Goal: Task Accomplishment & Management: Manage account settings

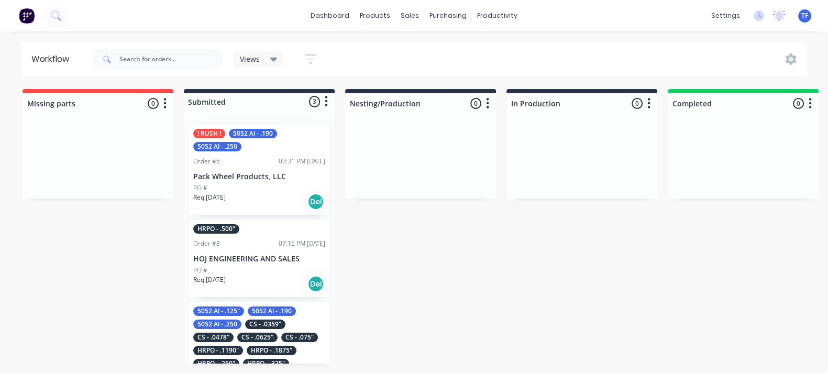
click at [242, 172] on p "Pack Wheel Products, LLC" at bounding box center [259, 176] width 132 height 9
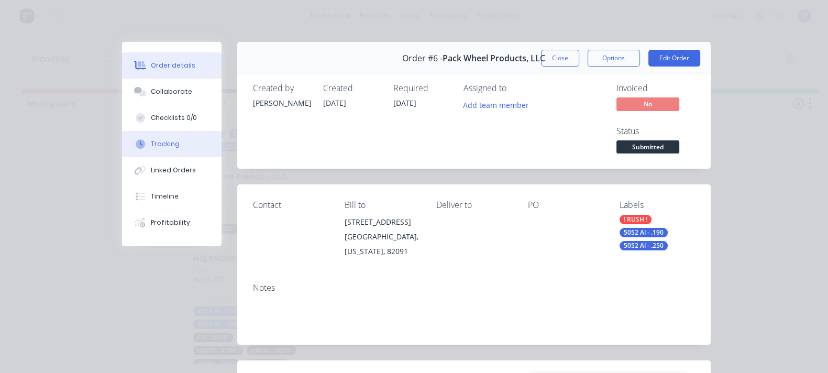
click at [151, 148] on div "Tracking" at bounding box center [165, 143] width 29 height 9
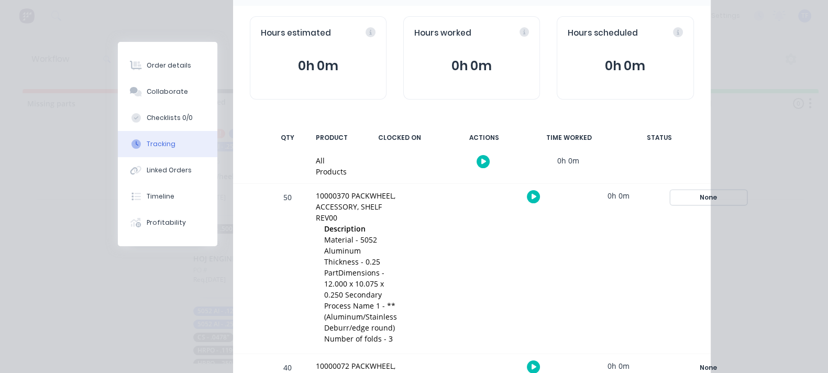
click at [733, 194] on div "None" at bounding box center [708, 198] width 75 height 14
click at [711, 149] on div "All Products 0h 0m" at bounding box center [472, 166] width 478 height 35
click at [118, 25] on div "Order #6 - Pack Wheel Products, LLC Close Options Edit Order Tracking Add manua…" at bounding box center [414, 255] width 593 height 625
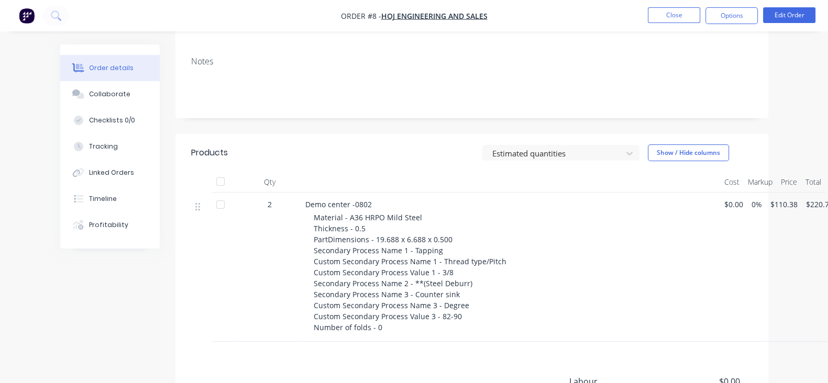
scroll to position [65, 0]
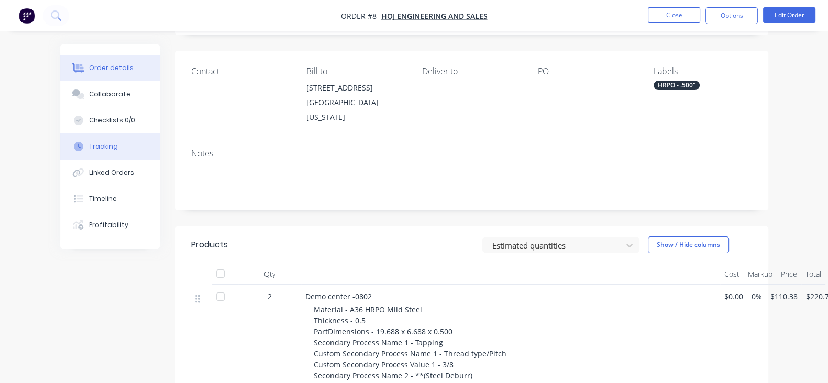
click at [64, 154] on button "Tracking" at bounding box center [109, 147] width 99 height 26
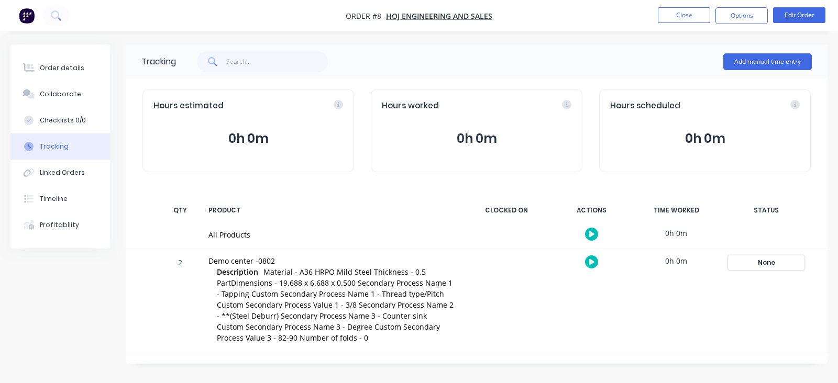
click at [764, 267] on div "None" at bounding box center [765, 263] width 75 height 14
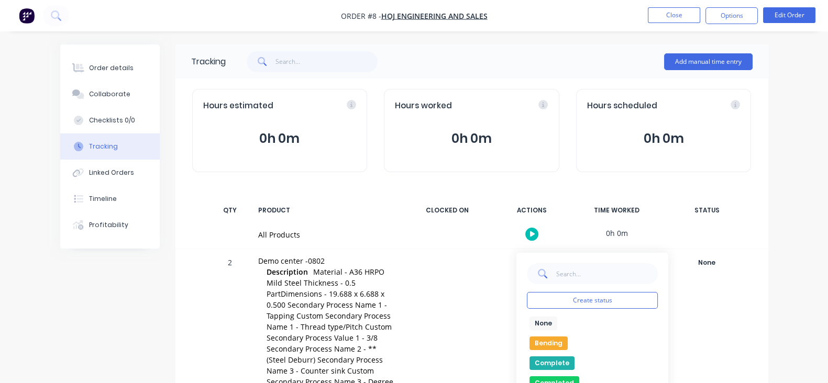
click at [477, 260] on div at bounding box center [447, 334] width 79 height 170
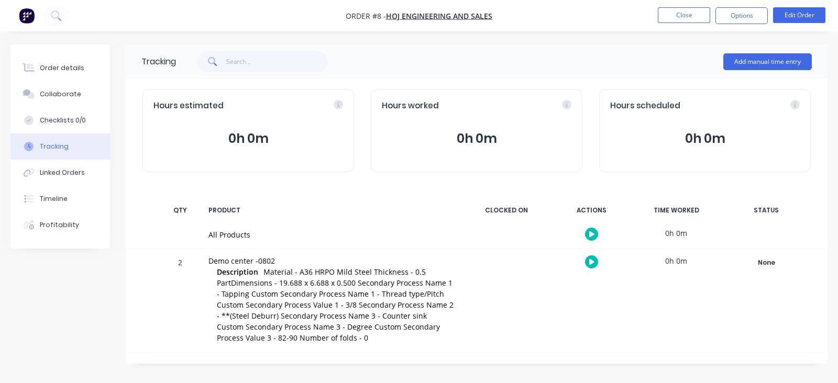
click at [462, 228] on div "All Products 0h 0m" at bounding box center [477, 234] width 702 height 27
click at [673, 23] on button "Close" at bounding box center [684, 15] width 52 height 16
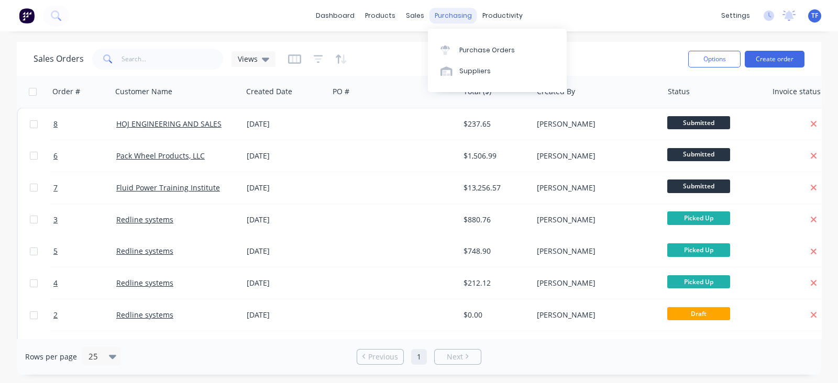
click at [445, 14] on div "purchasing" at bounding box center [453, 16] width 48 height 16
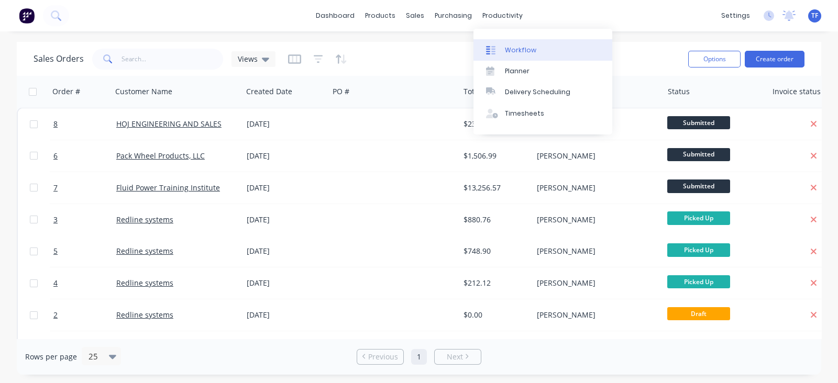
click at [506, 51] on div "Workflow" at bounding box center [520, 50] width 31 height 9
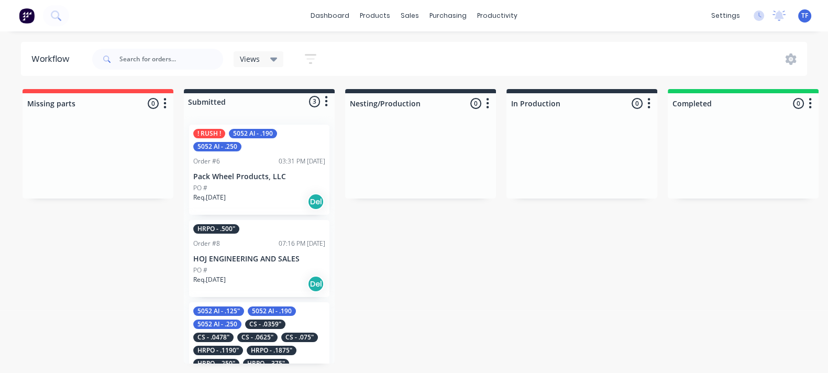
click at [247, 165] on div "Order #6 03:31 PM [DATE]" at bounding box center [259, 161] width 132 height 9
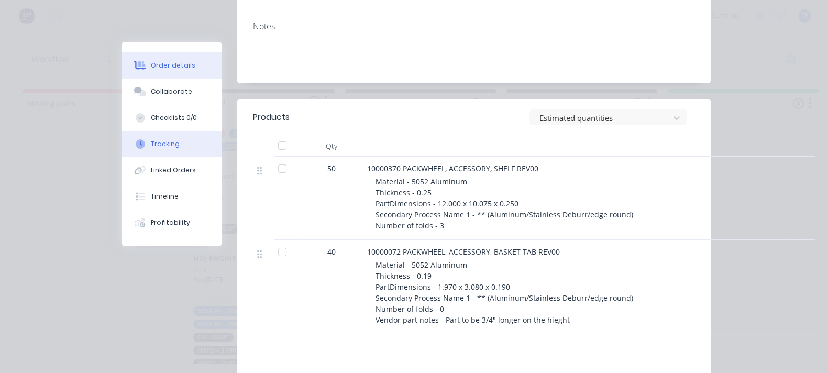
click at [151, 148] on div "Tracking" at bounding box center [165, 143] width 29 height 9
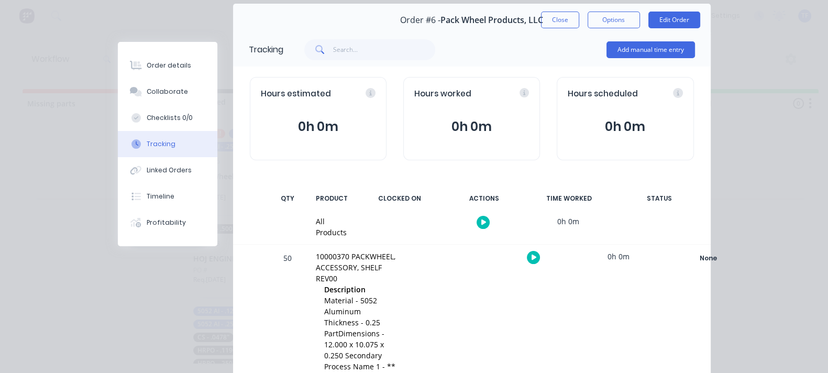
scroll to position [99, 0]
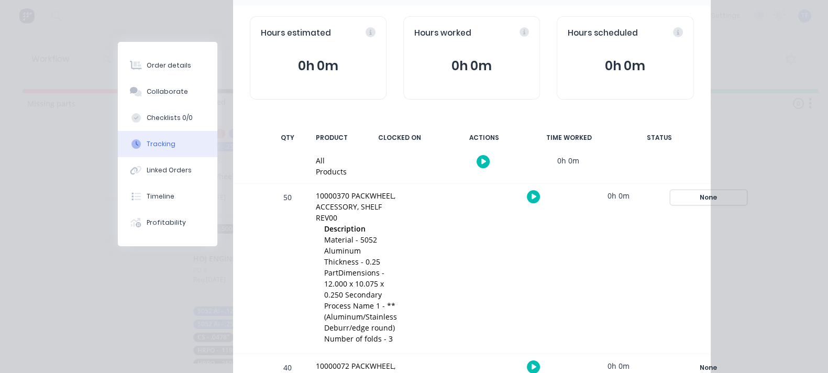
click at [738, 194] on div "None" at bounding box center [708, 198] width 75 height 14
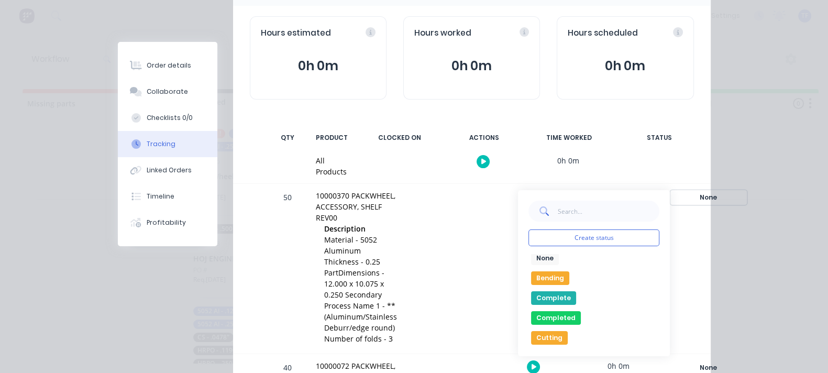
scroll to position [0, 0]
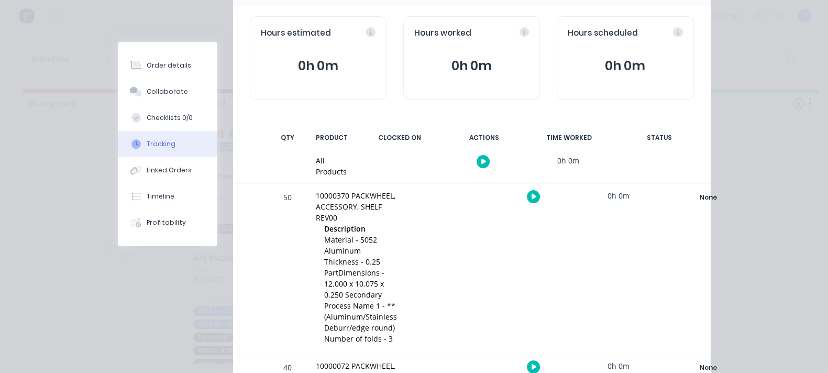
click at [118, 8] on div "Order #6 - Pack Wheel Products, LLC Close Options Edit Order Tracking Add manua…" at bounding box center [414, 255] width 593 height 625
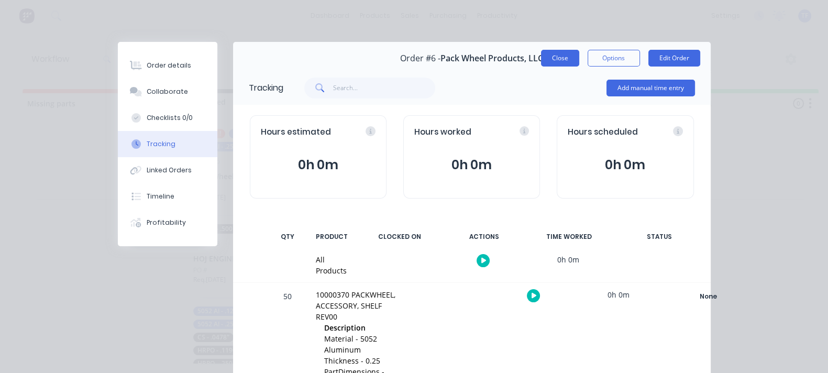
click at [579, 52] on button "Close" at bounding box center [560, 58] width 38 height 17
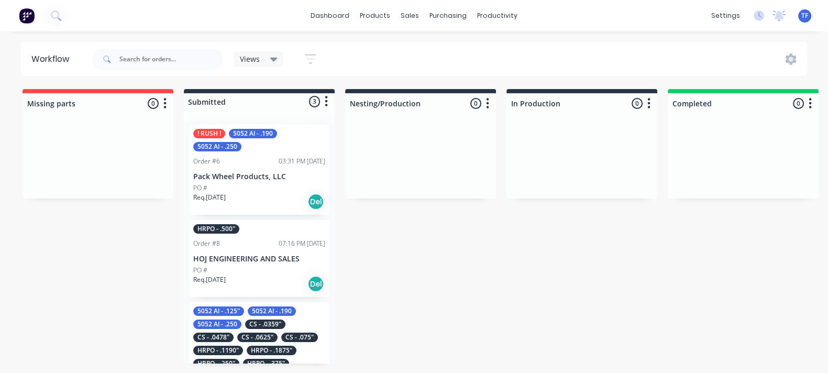
click at [258, 207] on div "Req. [DATE] Del" at bounding box center [259, 202] width 132 height 18
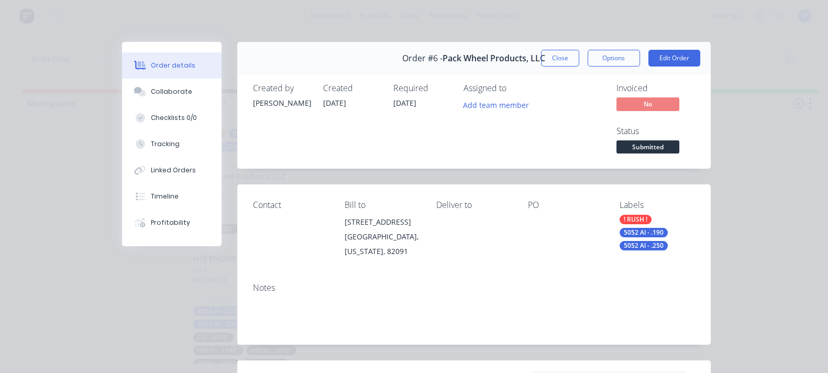
click at [679, 140] on span "Submitted" at bounding box center [647, 146] width 63 height 13
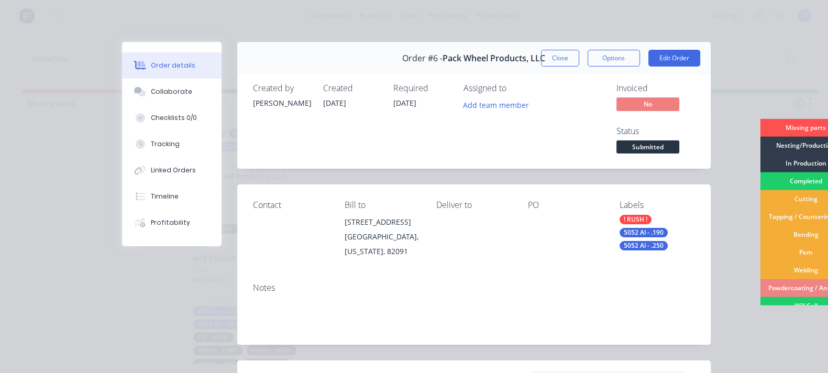
click at [621, 207] on div "Contact Bill to [STREET_ADDRESS][US_STATE] Deliver to PO Labels ! RUSH ! 5052 A…" at bounding box center [473, 229] width 473 height 90
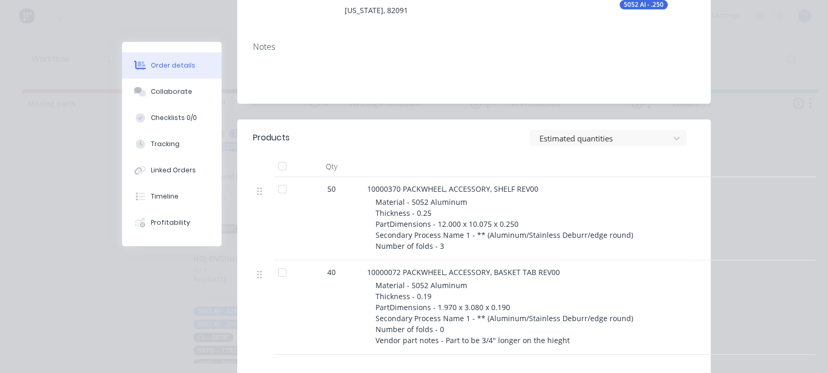
scroll to position [261, 0]
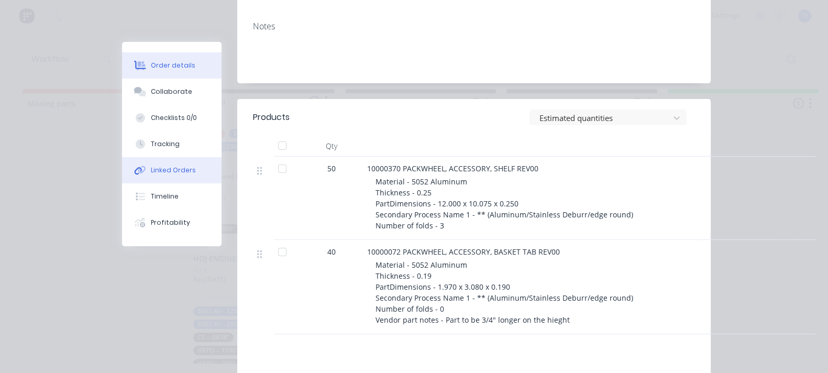
click at [122, 160] on button "Linked Orders" at bounding box center [171, 170] width 99 height 26
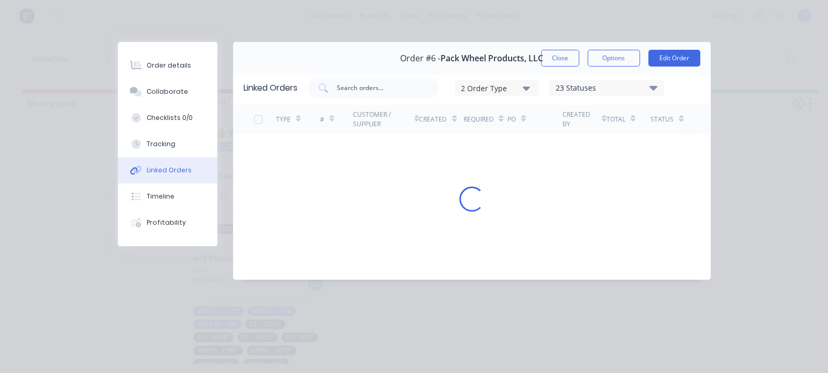
scroll to position [0, 0]
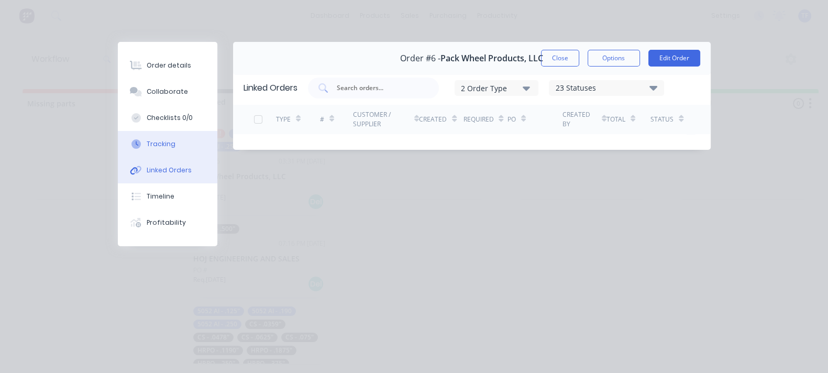
click at [118, 152] on button "Tracking" at bounding box center [167, 144] width 99 height 26
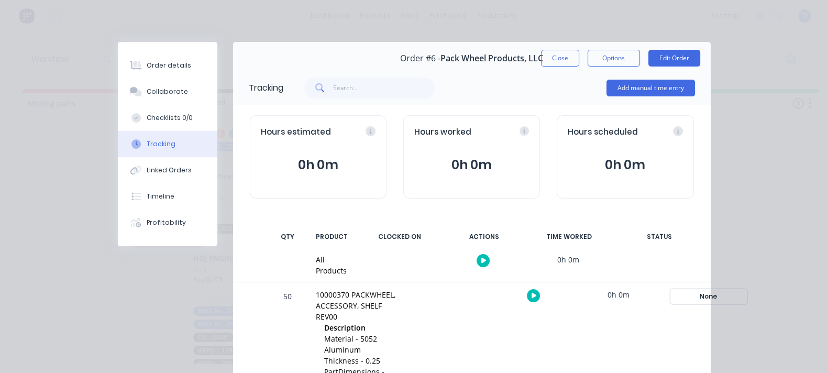
click at [730, 294] on div "None" at bounding box center [708, 297] width 75 height 14
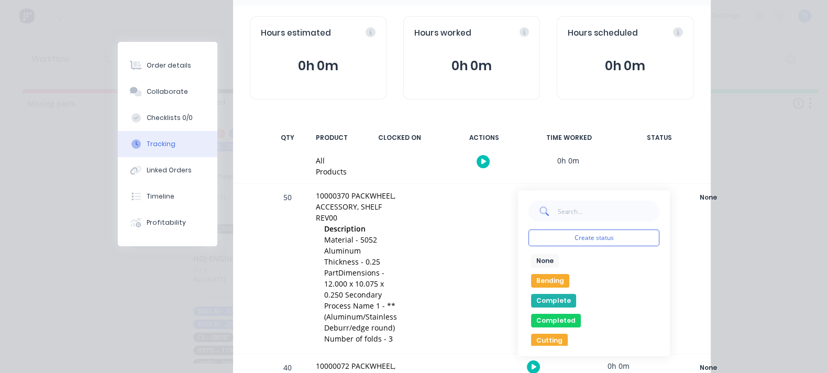
click at [595, 240] on div "Create status None edit Bending Complete Completed Cutting In Production Missin…" at bounding box center [594, 273] width 152 height 166
click at [594, 232] on button "Create status" at bounding box center [593, 237] width 131 height 17
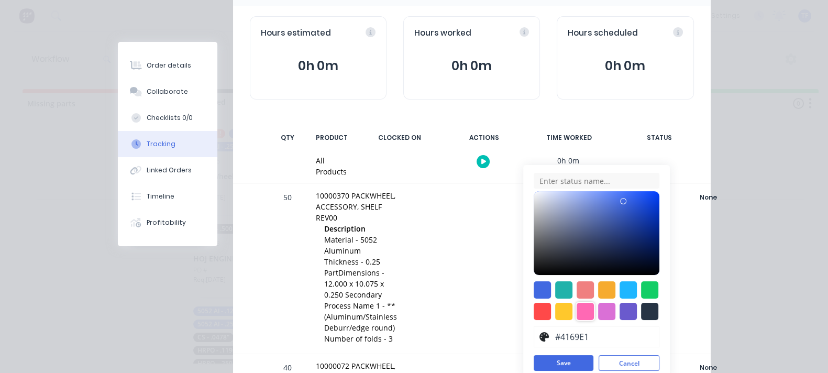
scroll to position [99, 0]
click at [659, 355] on button "Cancel" at bounding box center [629, 363] width 61 height 16
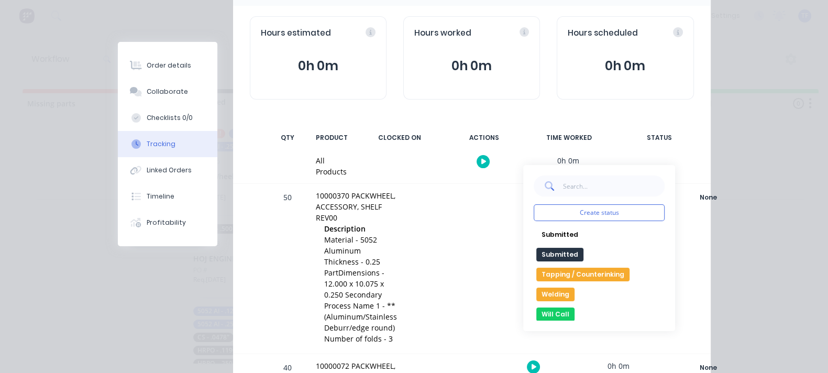
scroll to position [0, 0]
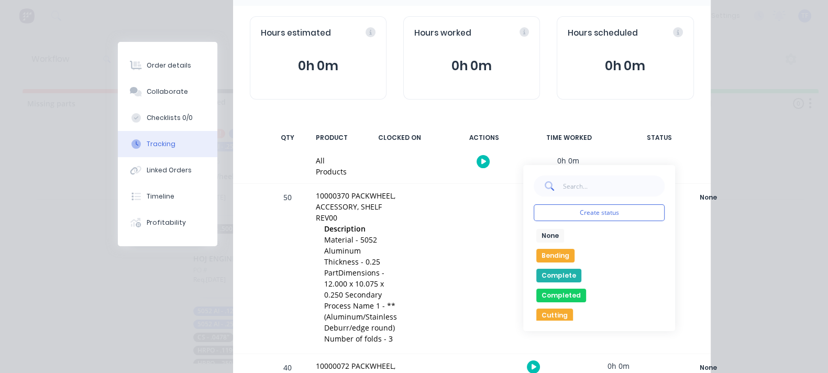
drag, startPoint x: 599, startPoint y: 267, endPoint x: 593, endPoint y: 268, distance: 5.9
click at [581, 269] on button "Complete" at bounding box center [558, 276] width 45 height 14
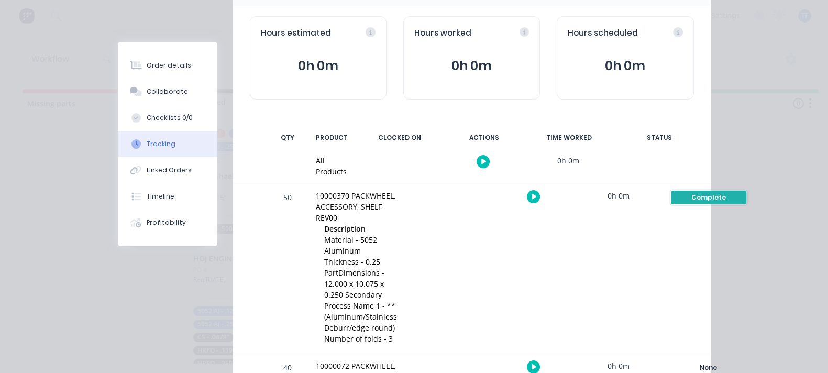
click at [719, 191] on div "Complete" at bounding box center [708, 198] width 75 height 14
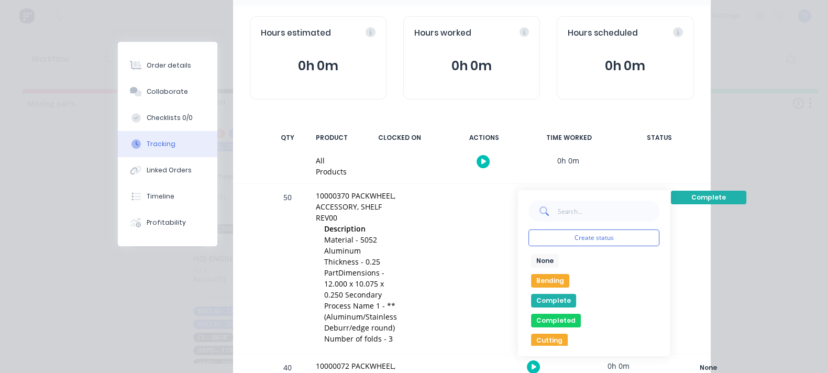
click at [607, 151] on div "0h 0m" at bounding box center [568, 161] width 79 height 24
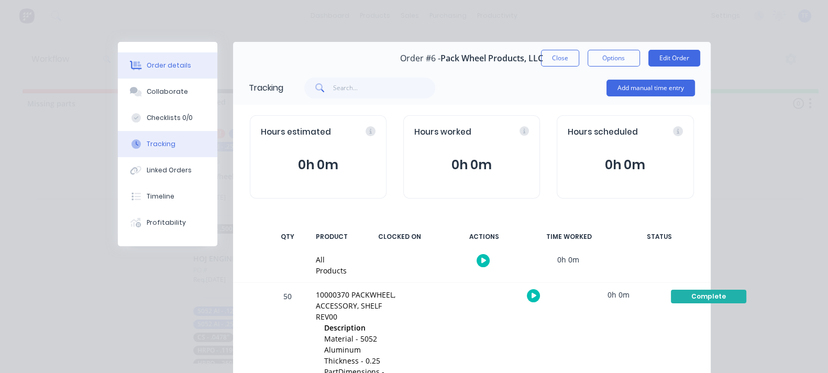
click at [118, 57] on button "Order details" at bounding box center [167, 65] width 99 height 26
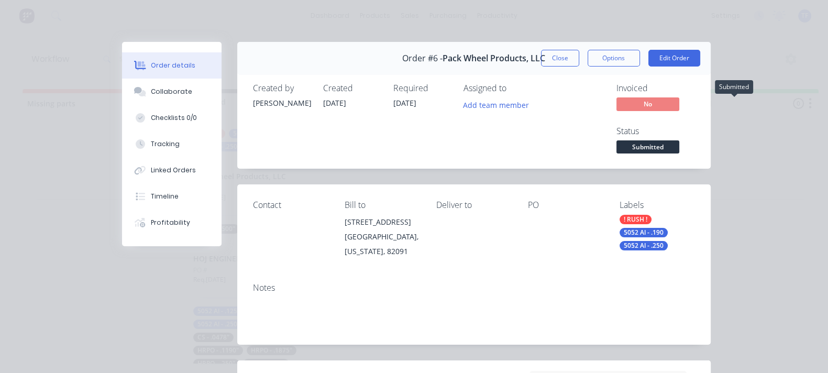
click at [679, 140] on span "Submitted" at bounding box center [647, 146] width 63 height 13
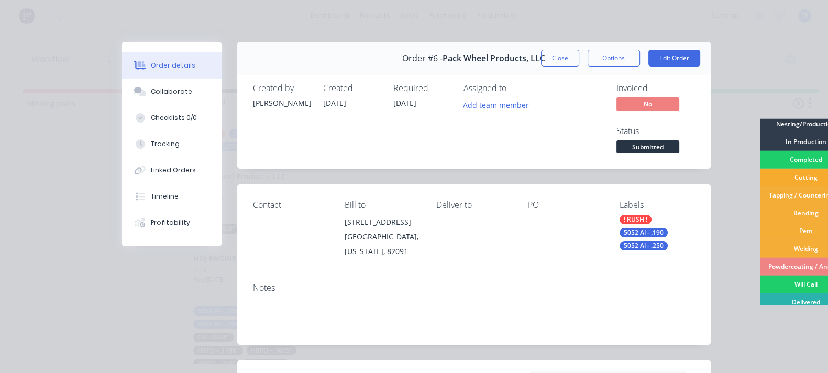
scroll to position [39, 0]
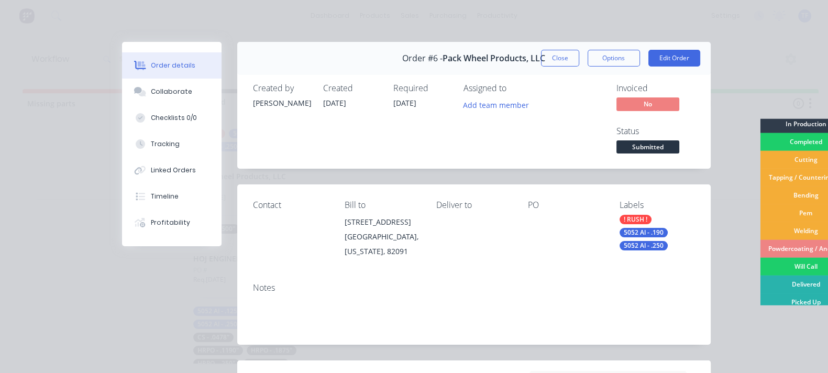
click at [579, 50] on button "Close" at bounding box center [560, 58] width 38 height 17
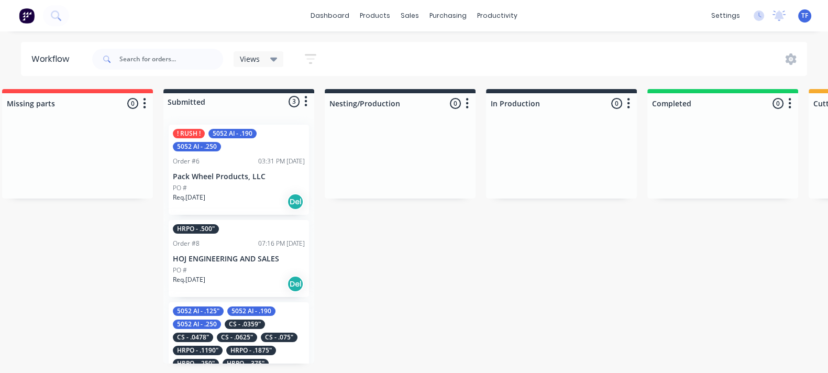
scroll to position [0, 0]
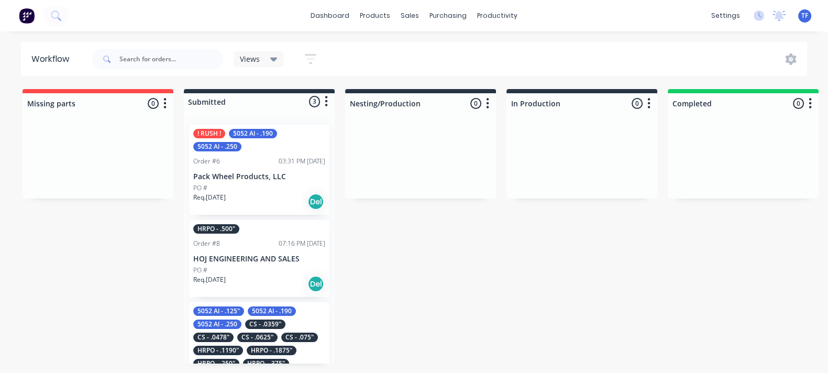
click at [239, 203] on div "Req. [DATE] Del" at bounding box center [259, 202] width 132 height 18
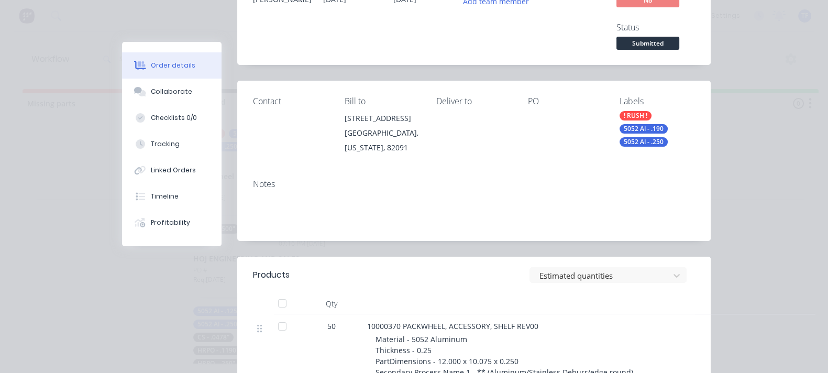
scroll to position [130, 0]
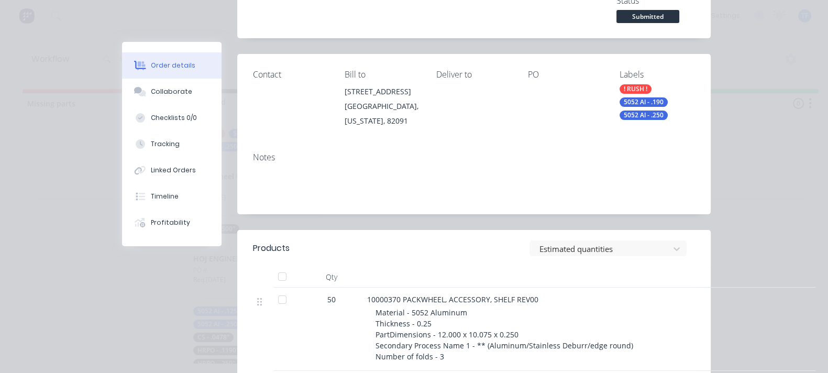
click at [122, 269] on div "Order #6 - Pack Wheel Products, LLC Close Options Edit Order Created by [PERSON…" at bounding box center [416, 282] width 589 height 740
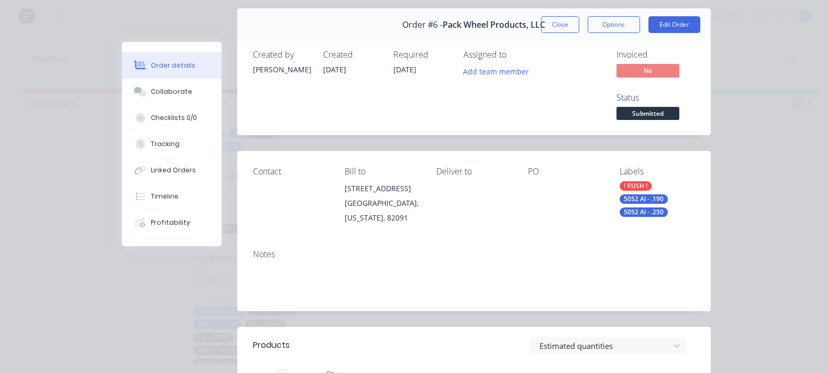
scroll to position [0, 0]
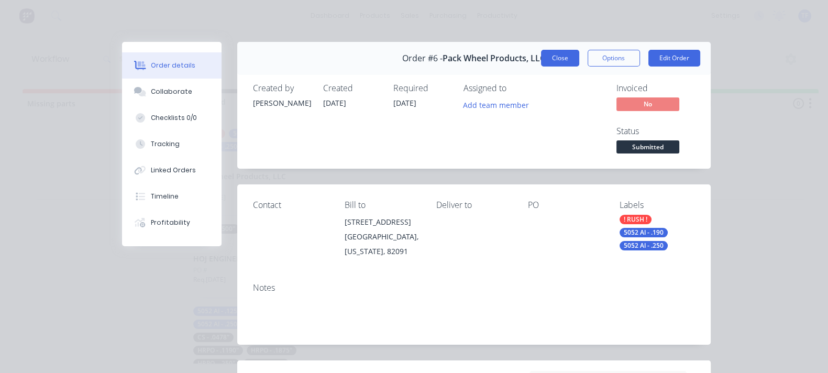
click at [579, 64] on button "Close" at bounding box center [560, 58] width 38 height 17
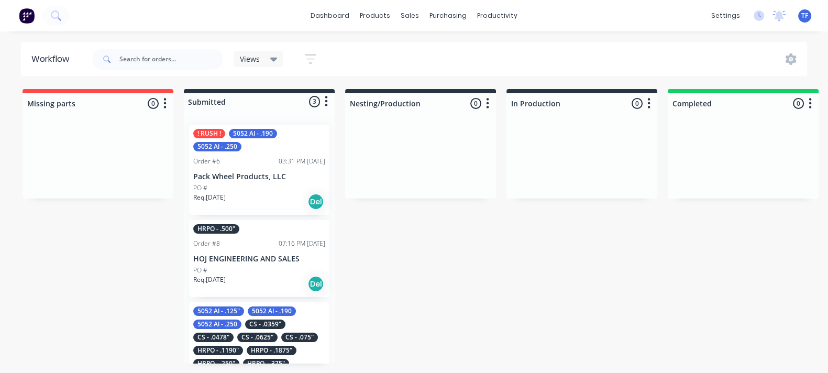
drag, startPoint x: 236, startPoint y: 170, endPoint x: 241, endPoint y: 169, distance: 5.3
click at [312, 57] on icon "button" at bounding box center [311, 58] width 12 height 13
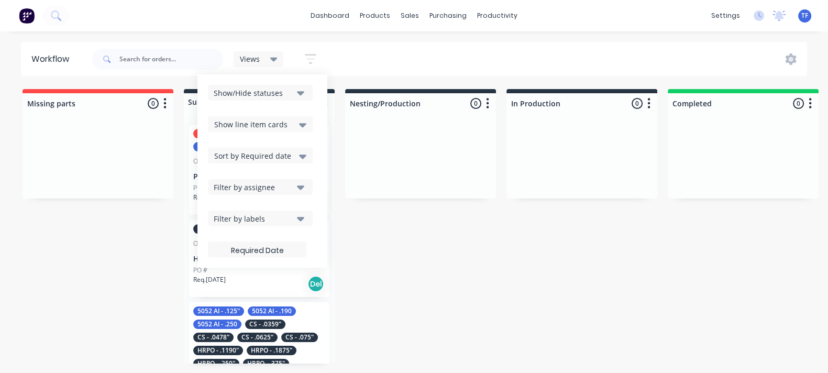
click at [293, 224] on button "Filter by labels" at bounding box center [260, 218] width 105 height 16
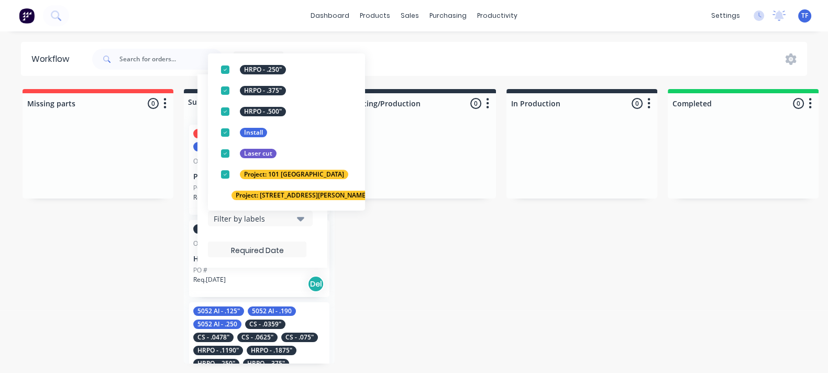
scroll to position [450, 0]
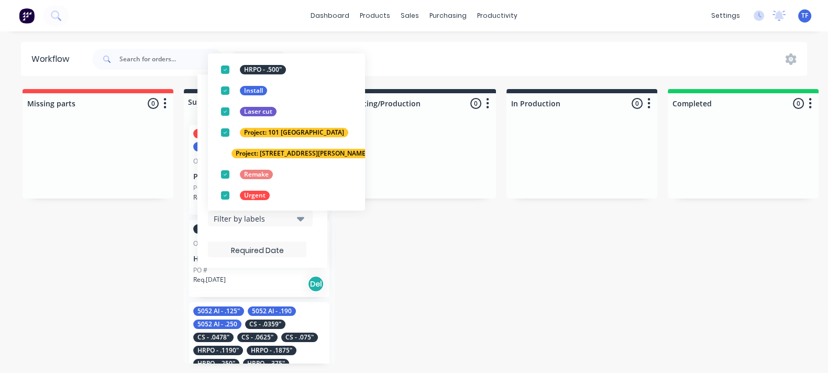
click at [390, 79] on div "Workflow Views Save new view None (Default) edit Show/Hide statuses Show line i…" at bounding box center [414, 197] width 828 height 310
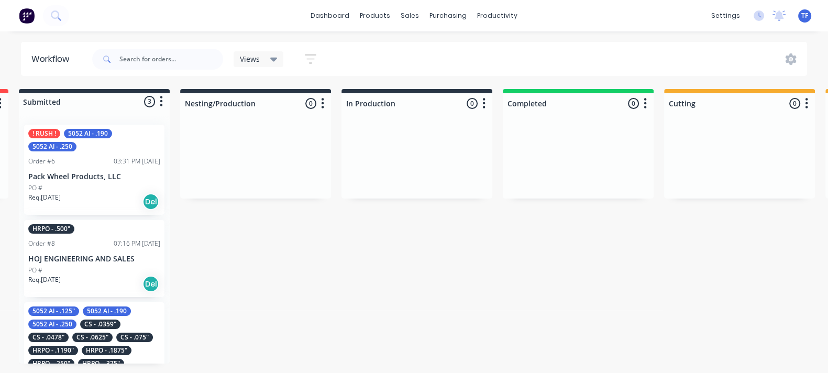
scroll to position [0, 0]
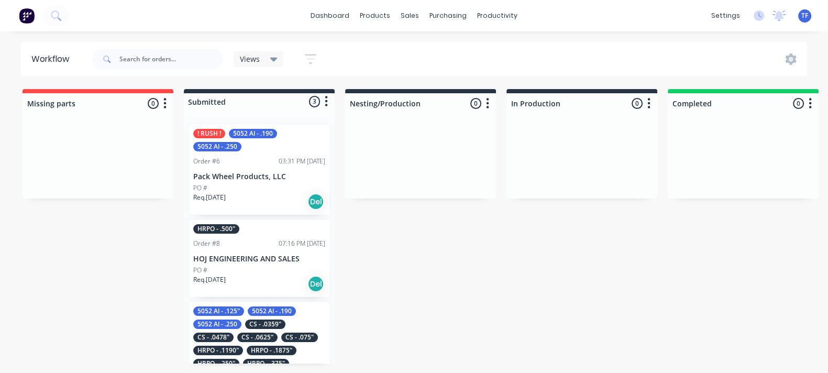
click at [268, 193] on div "Req. [DATE] Del" at bounding box center [259, 202] width 132 height 18
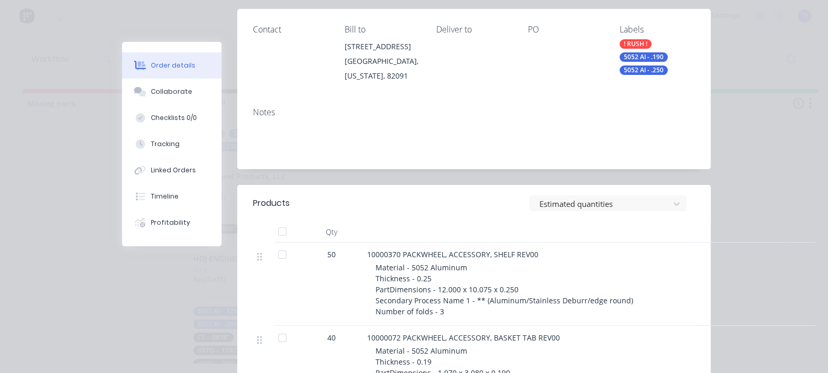
scroll to position [196, 0]
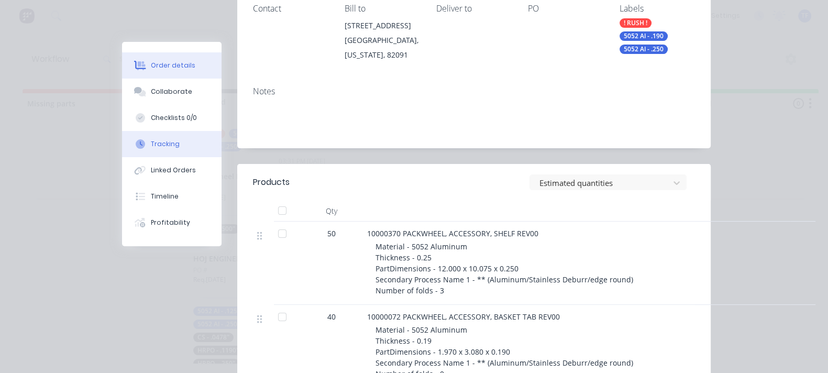
click at [122, 141] on button "Tracking" at bounding box center [171, 144] width 99 height 26
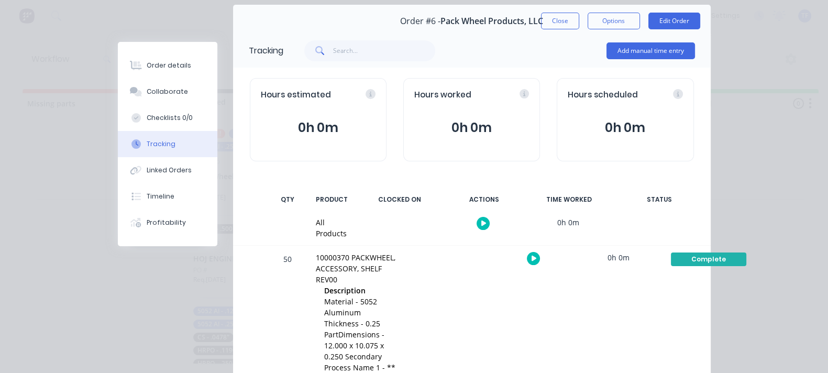
scroll to position [99, 0]
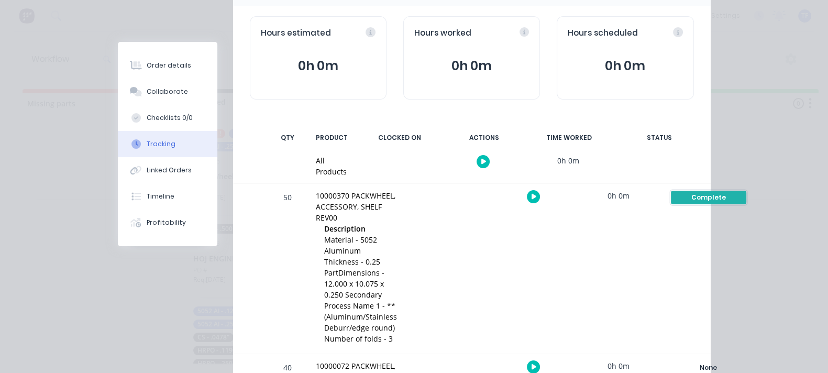
click at [728, 191] on div "Complete" at bounding box center [708, 198] width 75 height 14
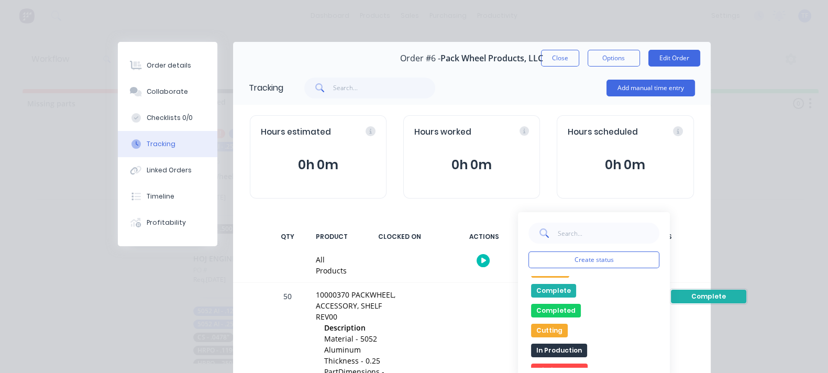
scroll to position [4, 0]
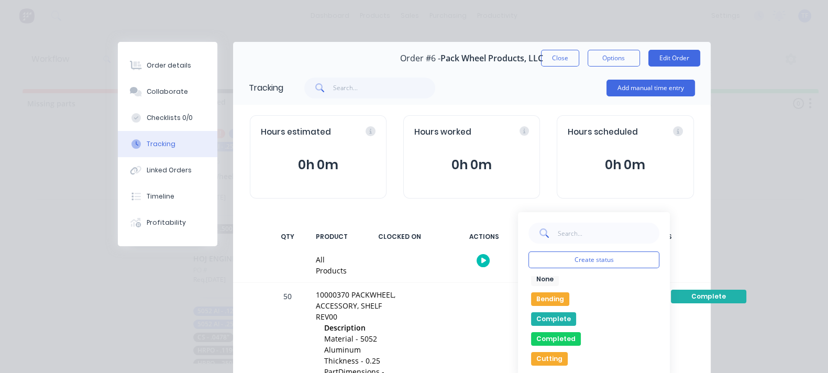
click at [576, 314] on button "Complete" at bounding box center [553, 319] width 45 height 14
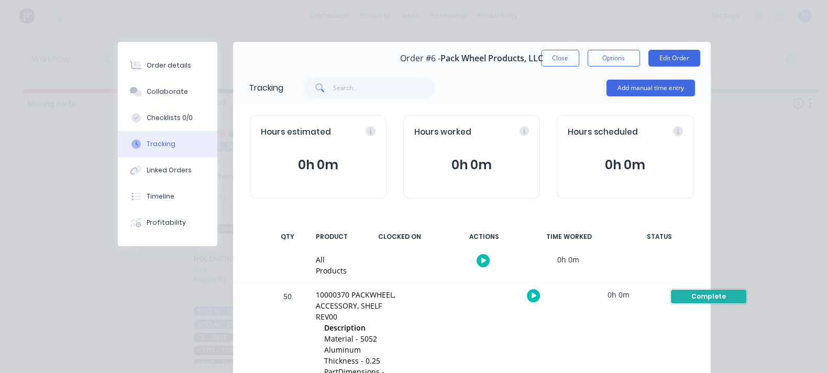
click at [739, 290] on div "Complete" at bounding box center [708, 297] width 75 height 14
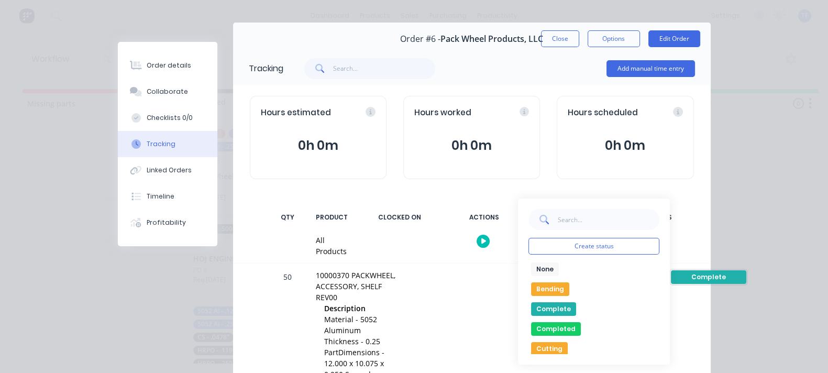
scroll to position [0, 0]
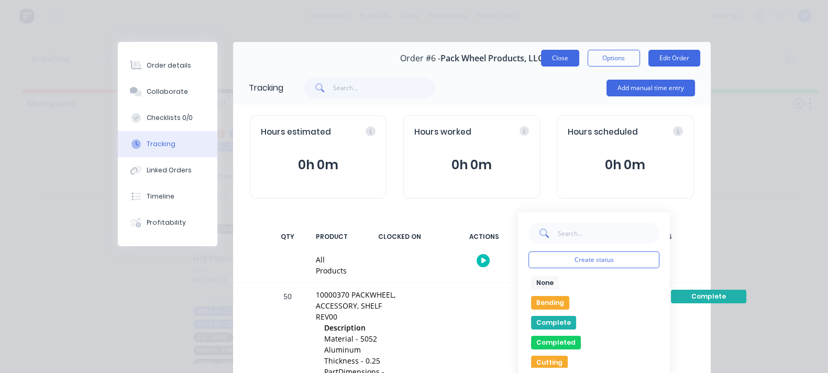
click at [579, 59] on button "Close" at bounding box center [560, 58] width 38 height 17
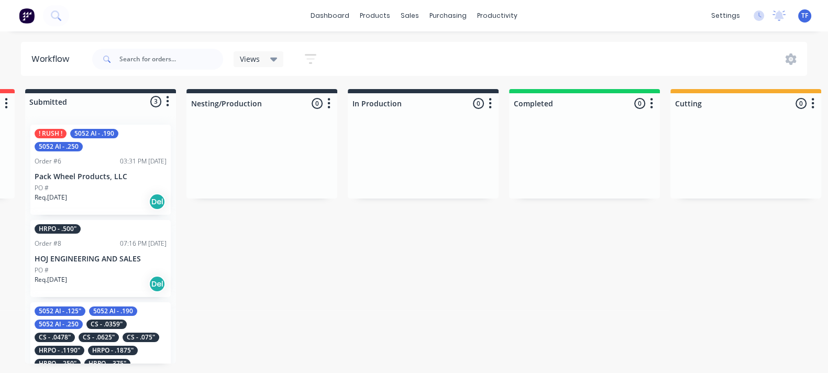
scroll to position [0, 161]
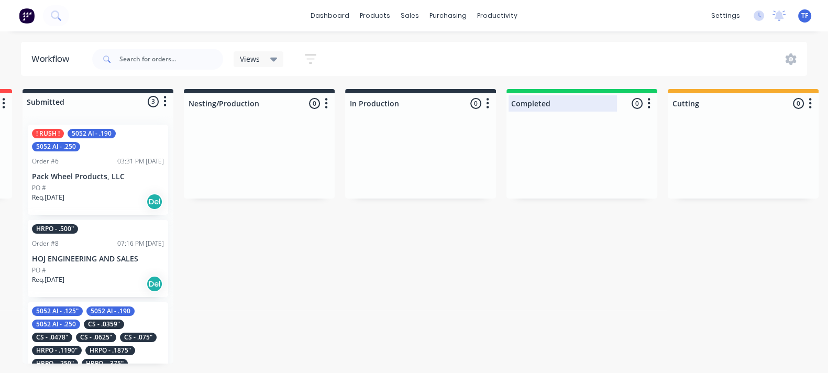
click at [584, 103] on div at bounding box center [581, 103] width 151 height 20
type input "C"
type input "P"
type input "J"
type input "Job Finished"
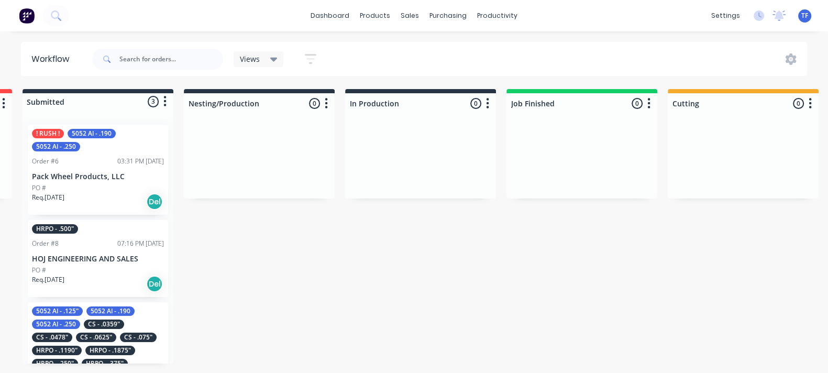
click at [117, 157] on div "03:31 PM [DATE]" at bounding box center [140, 161] width 47 height 9
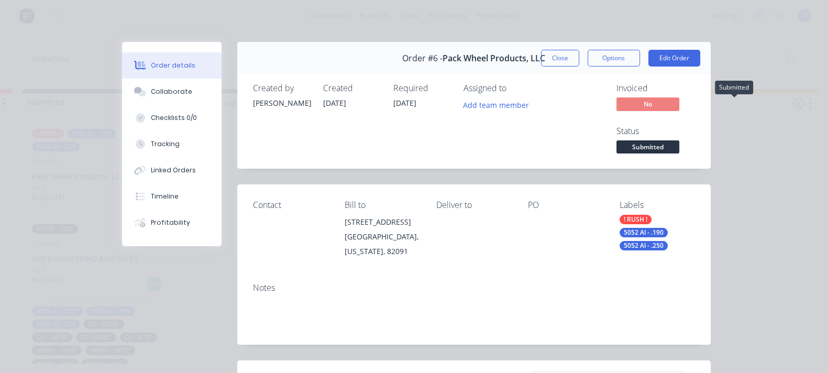
click at [679, 140] on span "Submitted" at bounding box center [647, 146] width 63 height 13
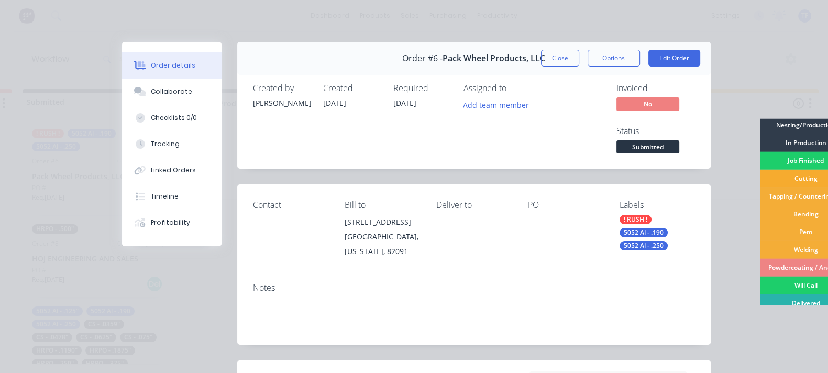
scroll to position [39, 0]
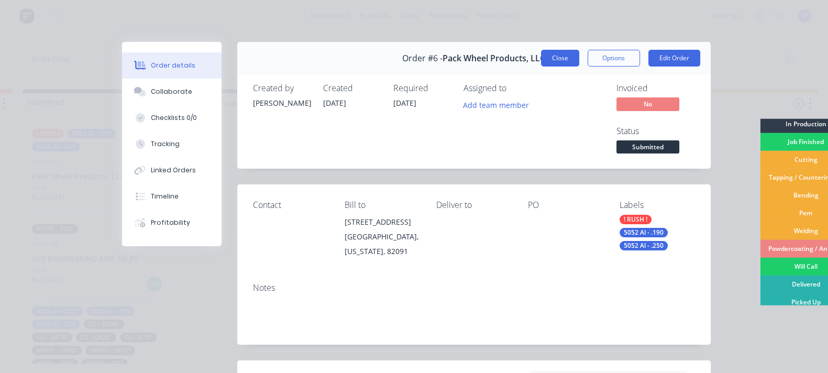
click at [652, 52] on div "Order #6 - Pack Wheel Products, LLC Close Options Edit Order" at bounding box center [473, 58] width 473 height 33
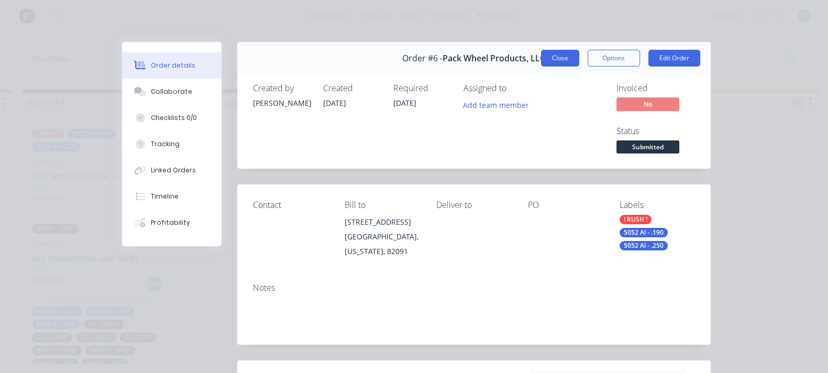
click at [579, 52] on button "Close" at bounding box center [560, 58] width 38 height 17
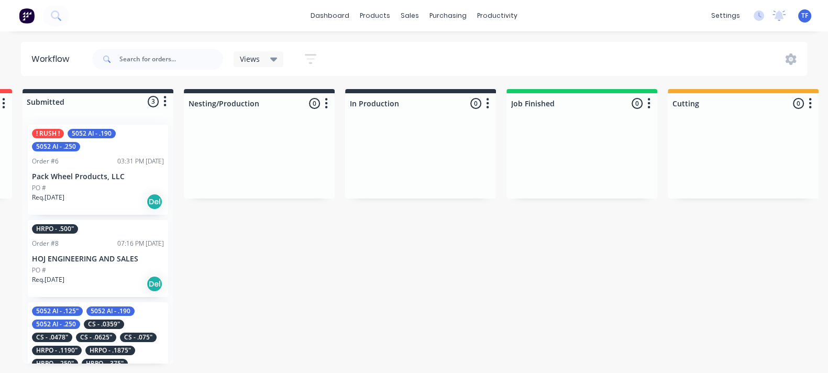
click at [121, 167] on div "! RUSH ! 5052 Al - .190 5052 Al - .250 Order #6 03:31 PM [DATE] Pack Wheel Prod…" at bounding box center [98, 170] width 140 height 90
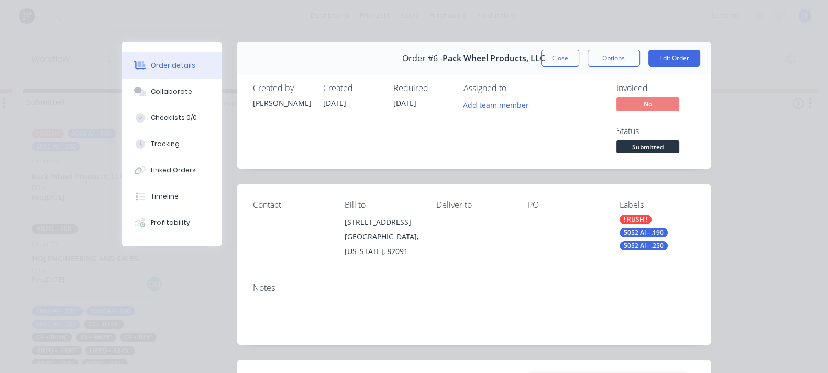
scroll to position [130, 0]
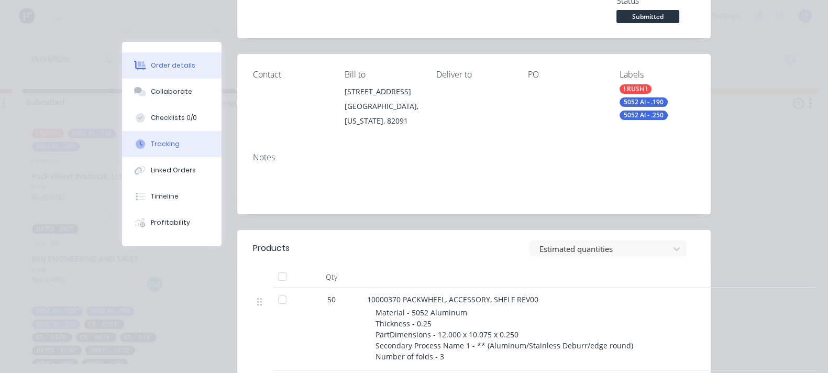
click at [122, 134] on button "Tracking" at bounding box center [171, 144] width 99 height 26
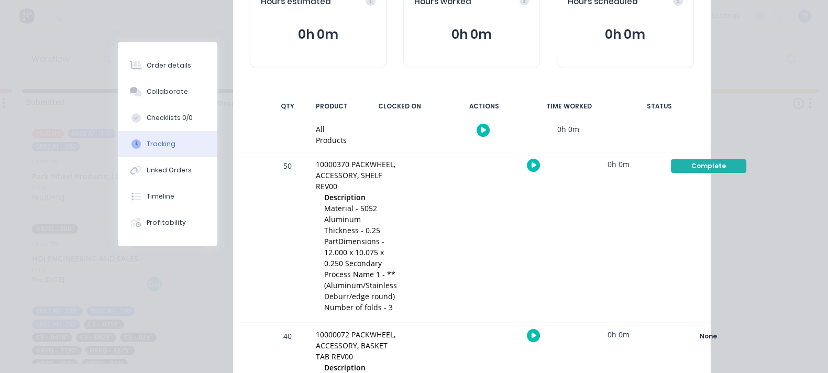
scroll to position [0, 0]
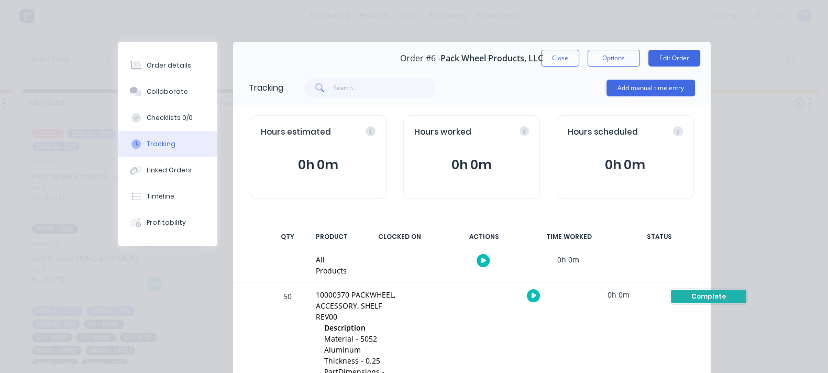
click at [730, 290] on div "Complete" at bounding box center [708, 297] width 75 height 14
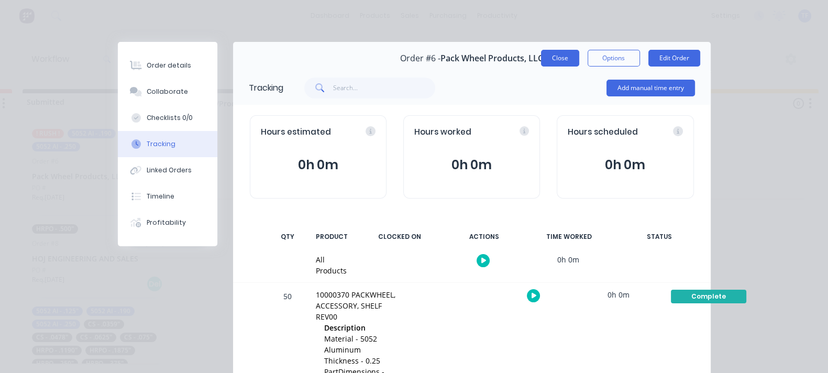
click at [579, 54] on button "Close" at bounding box center [560, 58] width 38 height 17
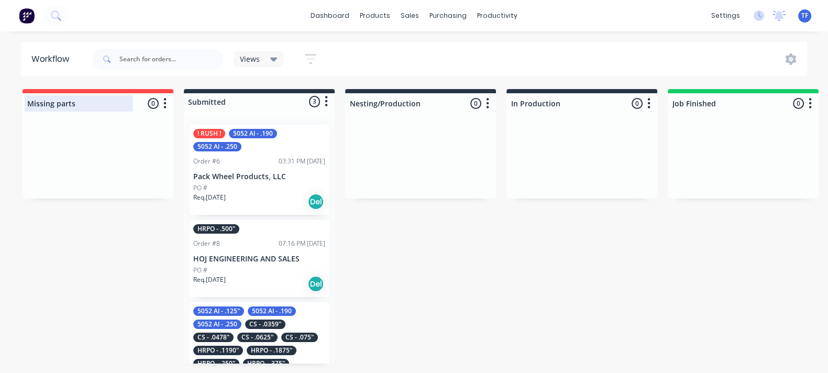
click at [36, 106] on div at bounding box center [98, 103] width 151 height 20
click at [30, 101] on input "Missing parts" at bounding box center [78, 103] width 103 height 11
click at [39, 106] on input "Missing parts" at bounding box center [78, 103] width 103 height 11
type input "!Missing parts"
click at [104, 143] on div at bounding box center [98, 159] width 151 height 79
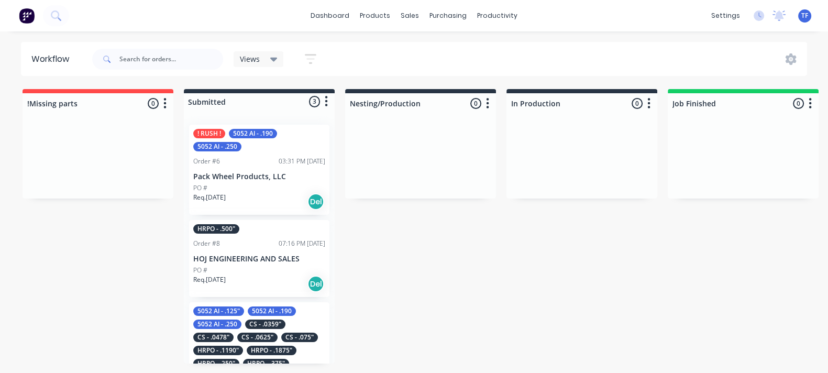
click at [190, 102] on div at bounding box center [259, 101] width 151 height 17
click at [192, 101] on div at bounding box center [259, 101] width 151 height 17
click at [211, 97] on div at bounding box center [259, 101] width 151 height 17
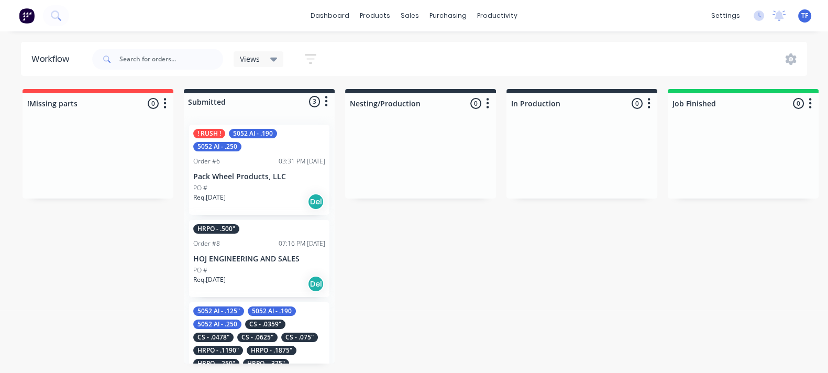
click at [211, 97] on div at bounding box center [259, 101] width 151 height 17
click at [347, 101] on div at bounding box center [420, 103] width 151 height 20
click at [347, 101] on div "Nesting/Production" at bounding box center [404, 103] width 114 height 16
click at [349, 102] on div "Nesting/Production" at bounding box center [404, 103] width 114 height 16
click at [351, 104] on input "Nesting/Production" at bounding box center [401, 103] width 103 height 11
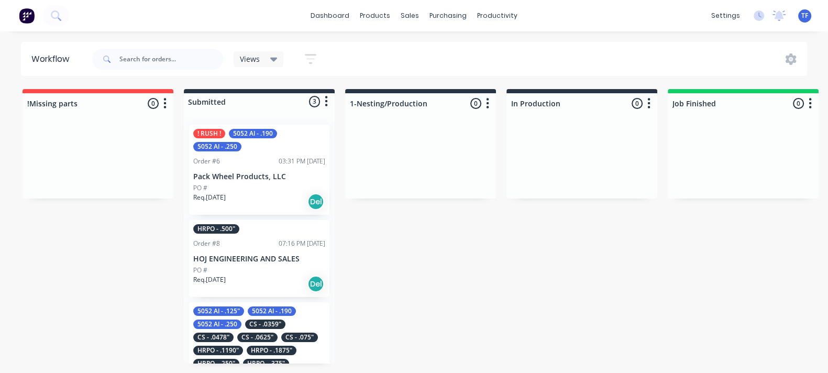
type input "1-Nesting/Production"
click at [371, 138] on div at bounding box center [420, 159] width 151 height 79
click at [508, 105] on div at bounding box center [581, 103] width 151 height 20
click at [508, 105] on div "In Production" at bounding box center [565, 103] width 114 height 16
click at [511, 106] on input "In Production" at bounding box center [562, 103] width 103 height 11
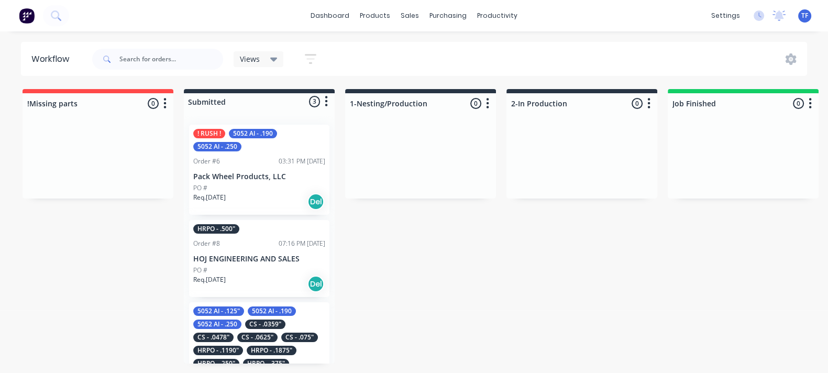
type input "2-In Production"
click at [553, 142] on div at bounding box center [581, 159] width 151 height 79
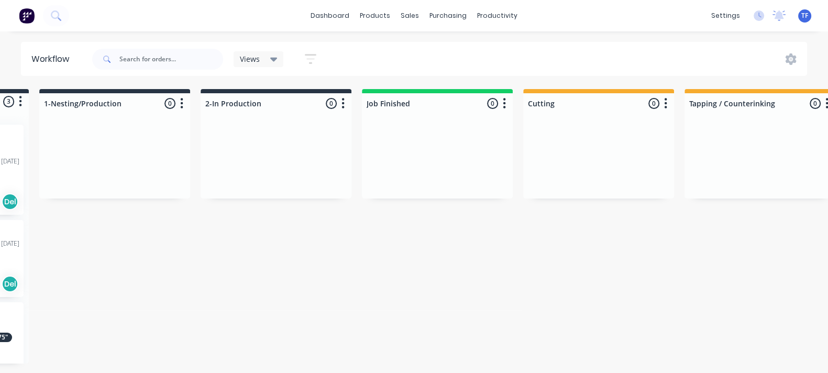
scroll to position [0, 307]
click at [389, 108] on div at bounding box center [436, 103] width 151 height 20
click at [365, 106] on input "Job Finished" at bounding box center [416, 103] width 103 height 11
type input "3-Job Finished"
click at [377, 143] on div at bounding box center [436, 159] width 151 height 79
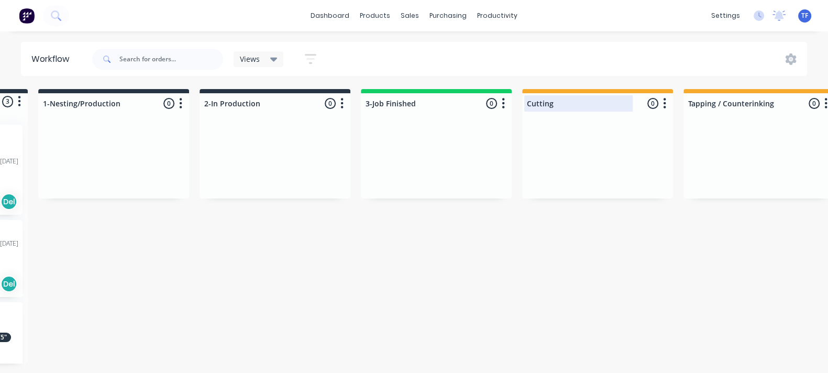
click at [524, 109] on div at bounding box center [597, 103] width 151 height 20
click at [527, 104] on input "Cutting" at bounding box center [578, 103] width 103 height 11
drag, startPoint x: 705, startPoint y: 99, endPoint x: 699, endPoint y: 108, distance: 10.2
type input "4-Cutting"
click at [705, 100] on div at bounding box center [758, 103] width 151 height 20
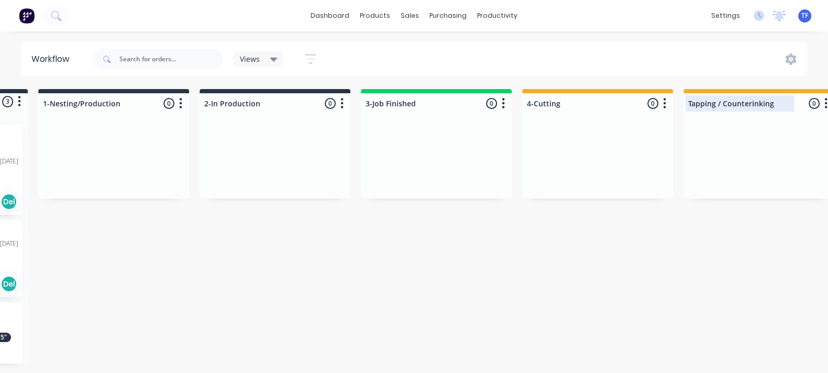
drag, startPoint x: 688, startPoint y: 105, endPoint x: 689, endPoint y: 110, distance: 5.3
click at [688, 105] on input "Tapping / Counterinking" at bounding box center [739, 103] width 103 height 11
type input "5-Tapping / Counterinking"
click at [670, 184] on div at bounding box center [597, 159] width 151 height 79
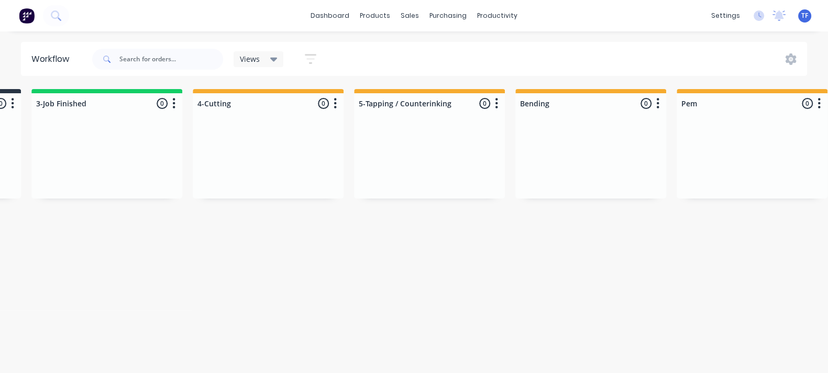
scroll to position [0, 634]
click at [530, 107] on div at bounding box center [592, 103] width 151 height 20
click at [524, 103] on input "Bending" at bounding box center [573, 103] width 103 height 11
type input "6-Bending"
click at [534, 249] on div "!Missing parts 0 Status colour #FF4949 hex #FF4949 Save Cancel Notifications Em…" at bounding box center [459, 226] width 2202 height 274
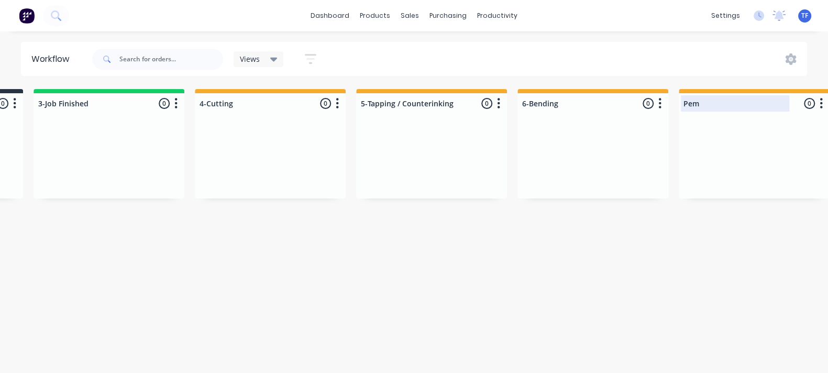
drag, startPoint x: 685, startPoint y: 102, endPoint x: 686, endPoint y: 107, distance: 5.5
click at [684, 101] on div at bounding box center [754, 103] width 151 height 20
click at [681, 104] on div "Pem" at bounding box center [738, 103] width 114 height 16
click at [686, 106] on input "Pem" at bounding box center [734, 103] width 103 height 11
type input "7-Pem"
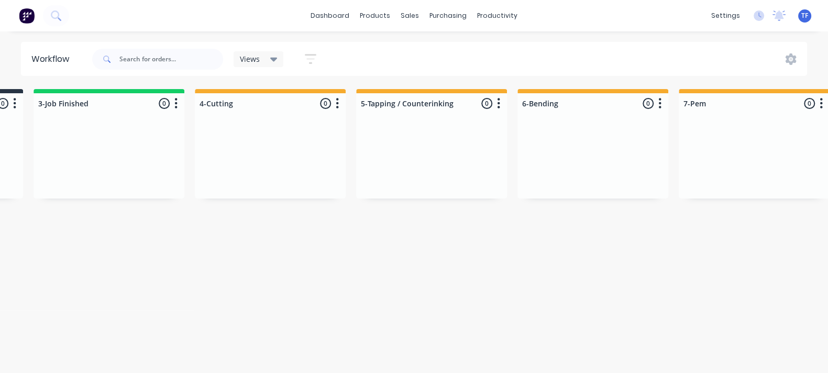
click at [652, 265] on div "!Missing parts 0 Status colour #FF4949 hex #FF4949 Save Cancel Notifications Em…" at bounding box center [459, 226] width 2202 height 274
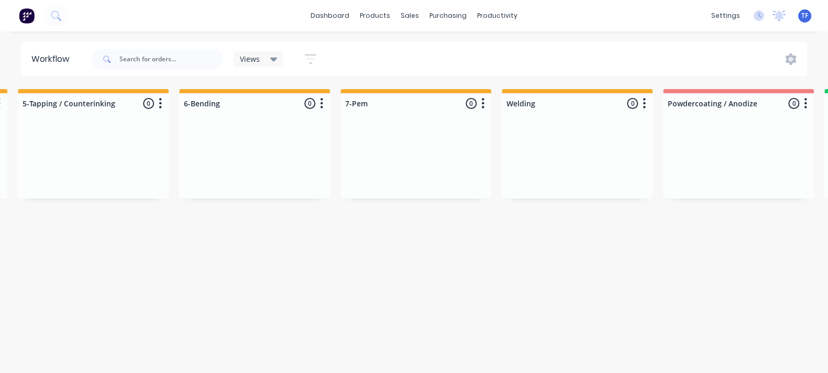
scroll to position [0, 971]
click at [504, 104] on div at bounding box center [578, 103] width 151 height 20
click at [508, 107] on input "Welding" at bounding box center [559, 103] width 103 height 11
type input "8-[GEOGRAPHIC_DATA]"
click at [552, 197] on div at bounding box center [578, 159] width 151 height 79
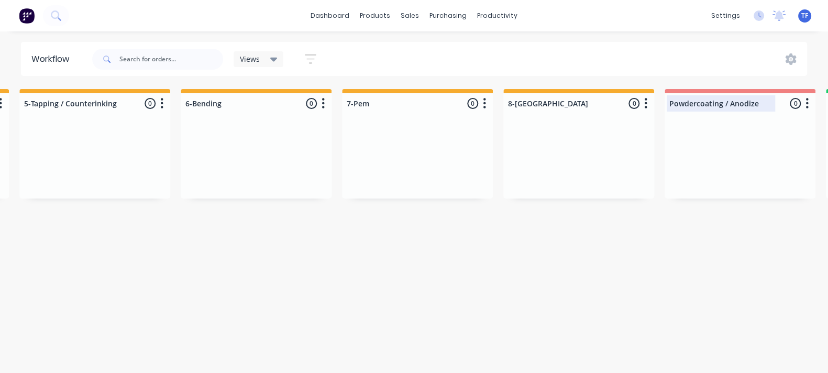
drag, startPoint x: 674, startPoint y: 100, endPoint x: 678, endPoint y: 105, distance: 5.7
click at [674, 101] on div at bounding box center [739, 103] width 151 height 20
click at [669, 104] on input "Powdercoating / Anodize" at bounding box center [720, 103] width 103 height 11
type input "9-Powdercoating / Anodize"
click at [653, 202] on div "!Missing parts 0 Status colour #FF4949 hex #FF4949 Save Cancel Notifications Em…" at bounding box center [122, 226] width 2202 height 274
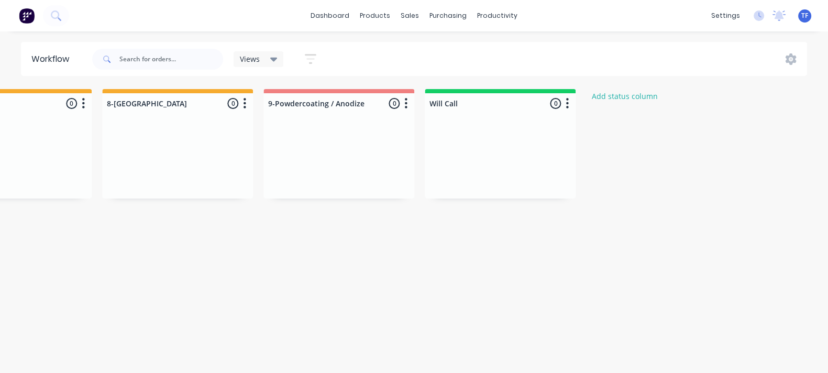
scroll to position [0, 1374]
click at [427, 102] on div at bounding box center [498, 103] width 151 height 20
click at [427, 103] on input "Will Call" at bounding box center [478, 103] width 103 height 11
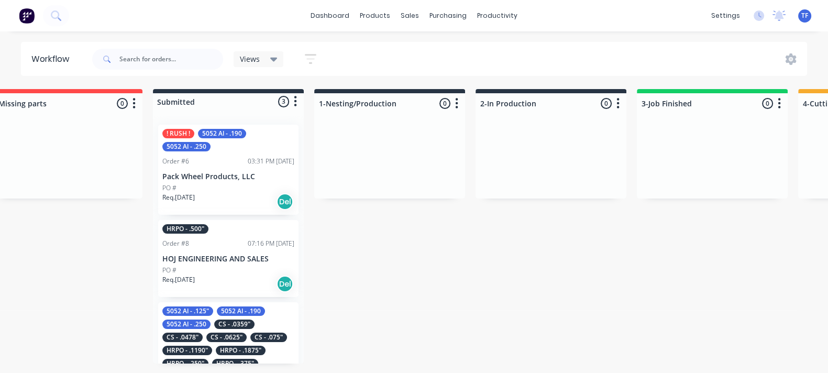
scroll to position [0, 0]
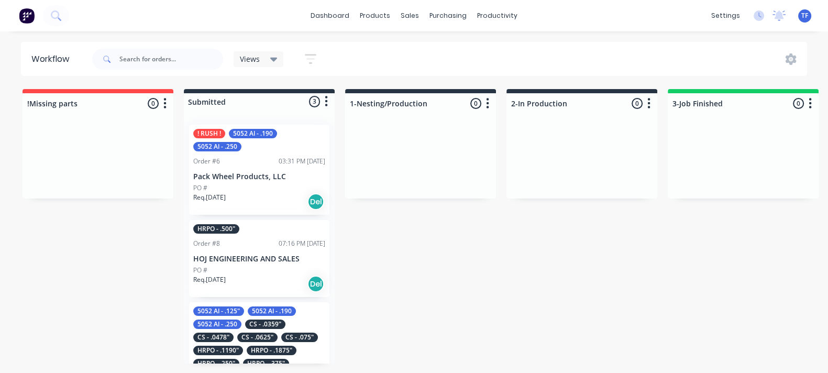
click at [248, 177] on p "Pack Wheel Products, LLC" at bounding box center [259, 176] width 132 height 9
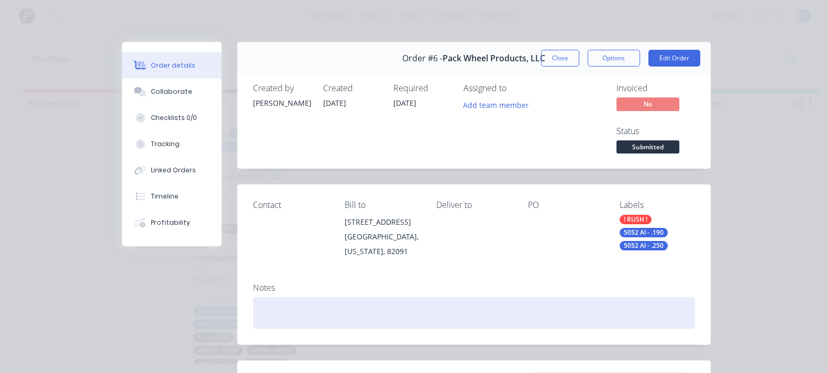
scroll to position [65, 0]
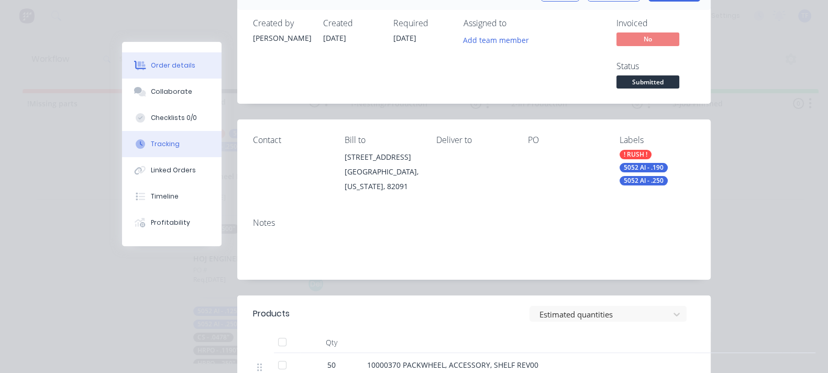
click at [122, 138] on button "Tracking" at bounding box center [171, 144] width 99 height 26
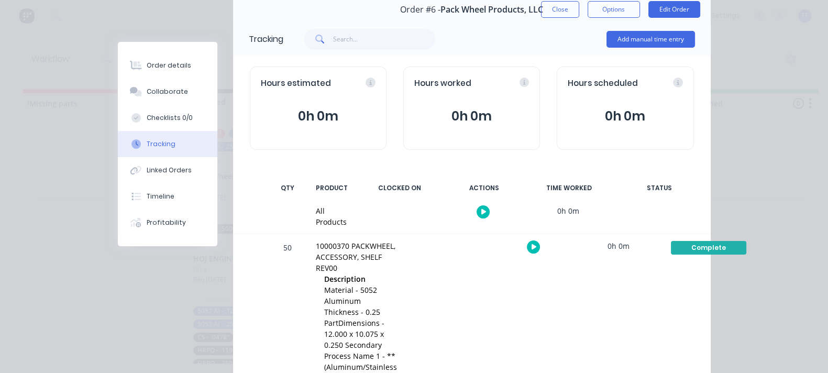
scroll to position [99, 0]
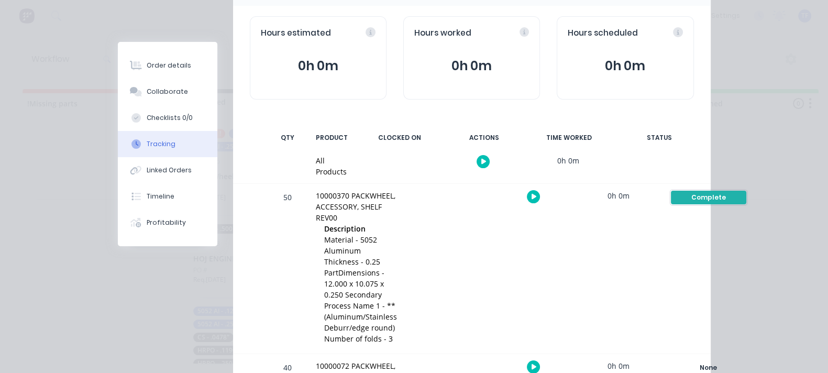
click at [704, 195] on div "Complete" at bounding box center [708, 198] width 75 height 14
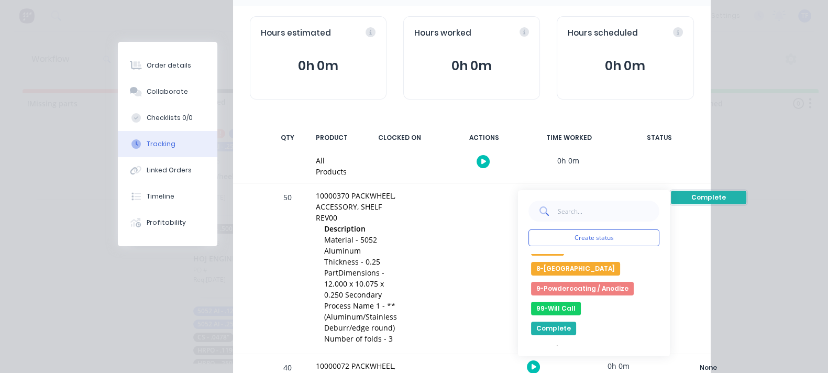
scroll to position [200, 0]
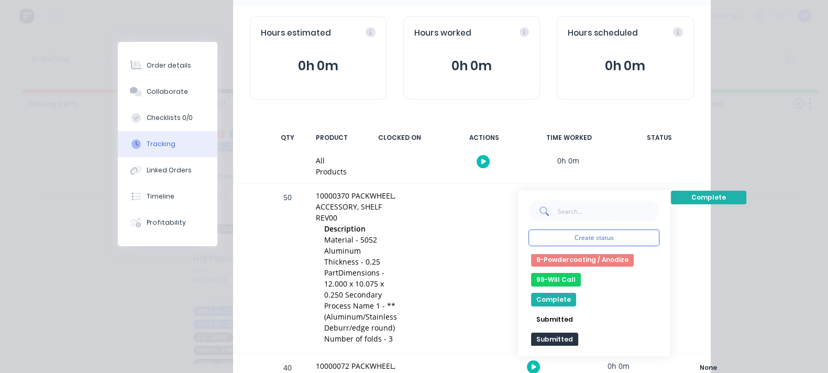
click at [711, 200] on div "50 10000370 PACKWHEEL, ACCESSORY, SHELF REV00 Description Material - 5052 Alumi…" at bounding box center [472, 269] width 478 height 170
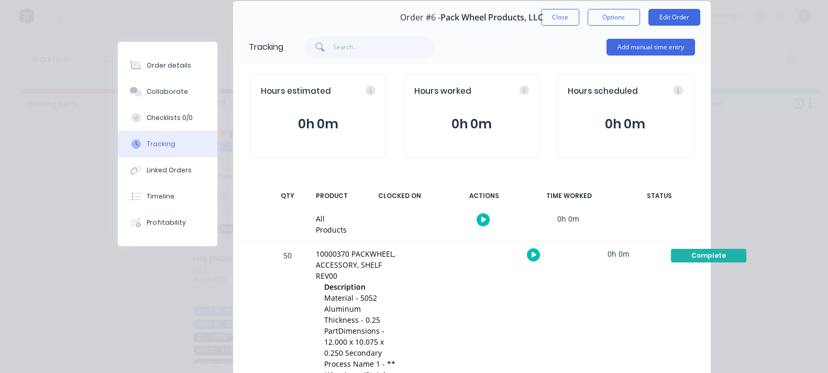
scroll to position [0, 0]
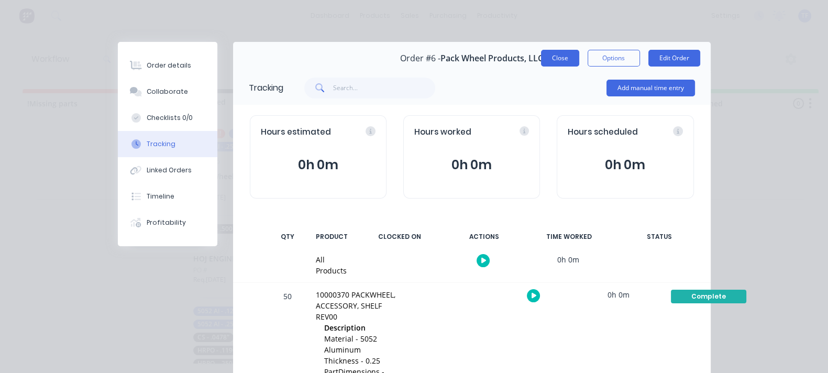
click at [579, 56] on button "Close" at bounding box center [560, 58] width 38 height 17
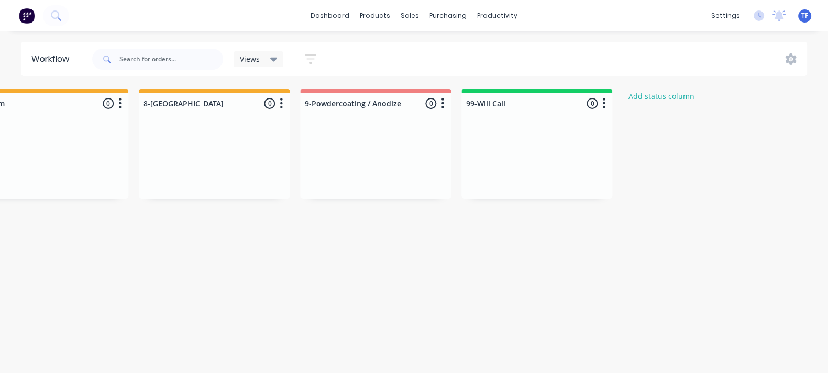
scroll to position [0, 1333]
click at [474, 106] on div at bounding box center [538, 103] width 151 height 20
click at [475, 106] on input "99-Will Call" at bounding box center [519, 103] width 103 height 11
type input "Will Call"
click at [487, 147] on div at bounding box center [538, 159] width 151 height 79
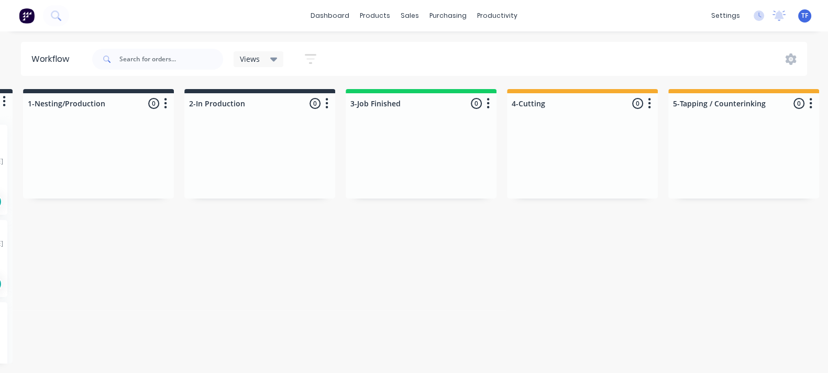
scroll to position [0, 322]
click at [403, 107] on div at bounding box center [421, 103] width 151 height 20
click at [403, 106] on input "3-Job Finished" at bounding box center [402, 103] width 103 height 11
type input "3-WO Completed"
click at [354, 210] on div "!Missing parts 0 Status colour #FF4949 hex #FF4949 Save Cancel Notifications Em…" at bounding box center [772, 226] width 2202 height 274
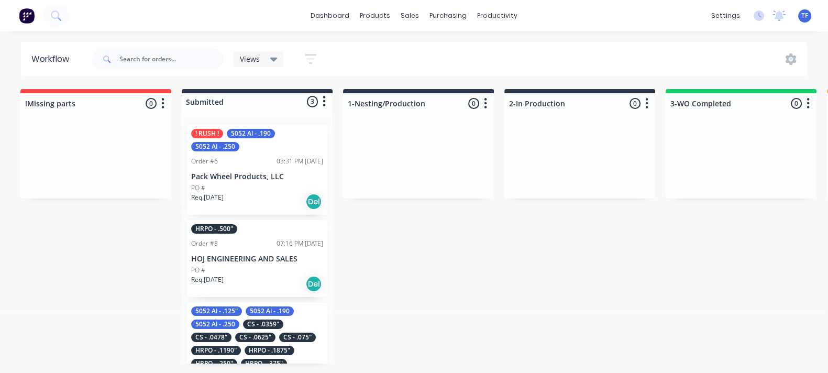
scroll to position [0, 0]
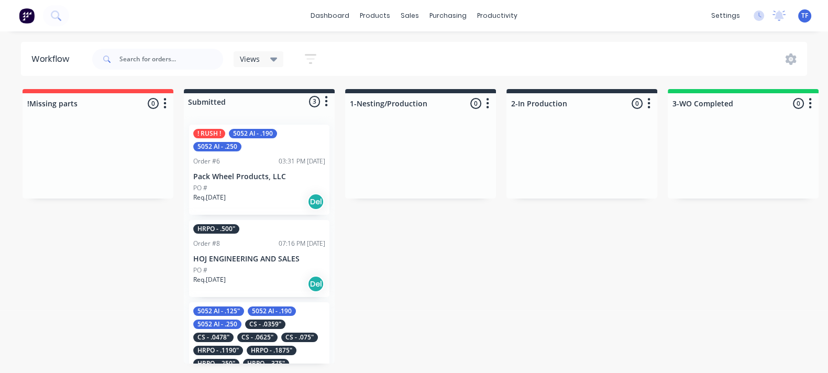
click at [225, 193] on p "Req. [DATE]" at bounding box center [209, 197] width 32 height 9
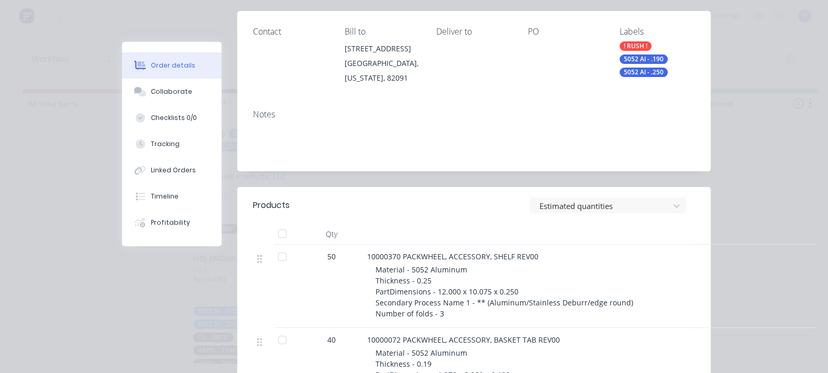
scroll to position [196, 0]
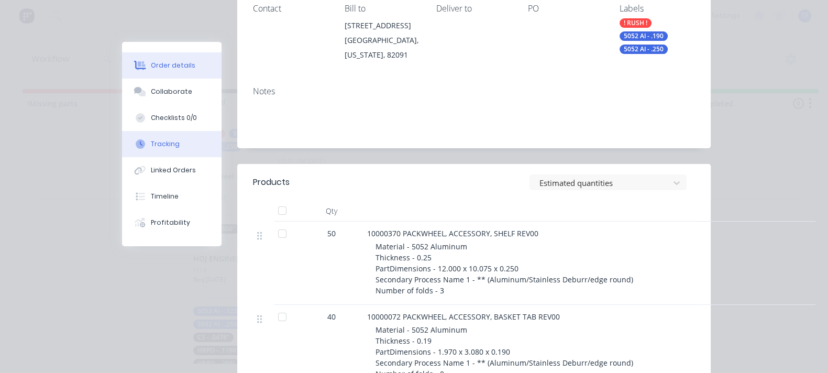
click at [151, 148] on div "Tracking" at bounding box center [165, 143] width 29 height 9
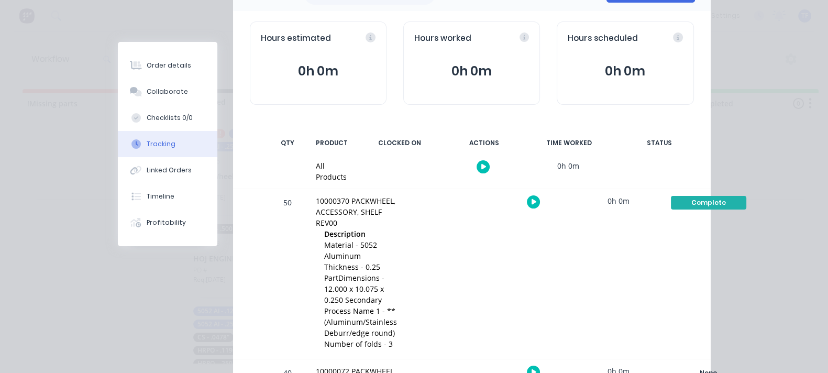
scroll to position [99, 0]
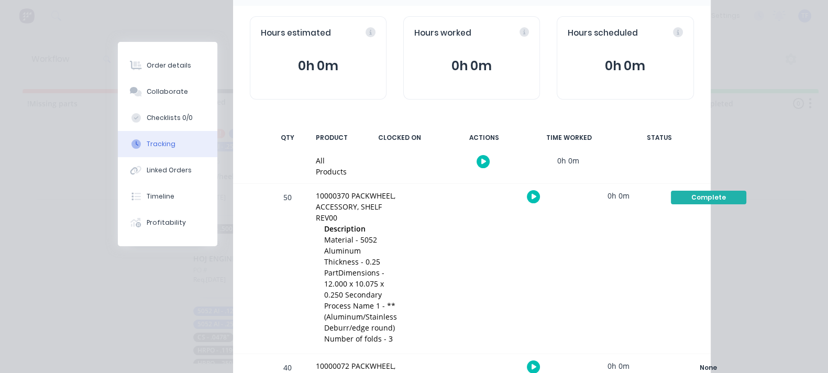
click at [715, 197] on div "Complete Create status None edit !Missing parts 1-Nesting/Production 2-In Produ…" at bounding box center [708, 269] width 89 height 170
click at [719, 191] on div "Complete" at bounding box center [708, 198] width 75 height 14
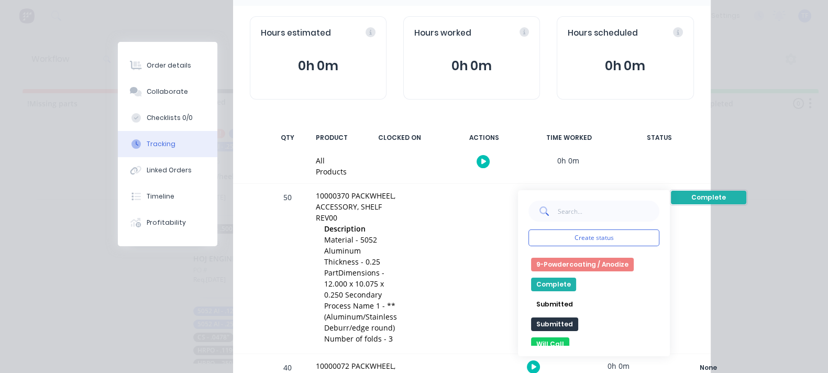
scroll to position [200, 0]
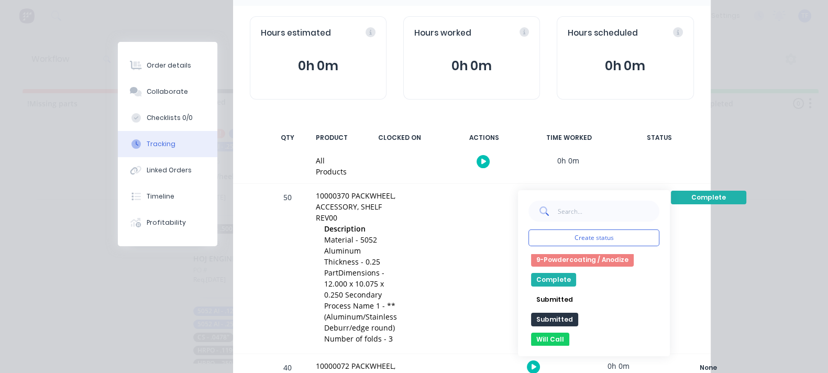
drag, startPoint x: 574, startPoint y: 271, endPoint x: 580, endPoint y: 244, distance: 27.2
click at [580, 244] on div "Create status None edit !Missing parts 1-Nesting/Production 2-In Production 3-W…" at bounding box center [594, 273] width 152 height 166
drag, startPoint x: 588, startPoint y: 273, endPoint x: 580, endPoint y: 284, distance: 13.2
click at [578, 293] on button "Submitted" at bounding box center [554, 300] width 47 height 14
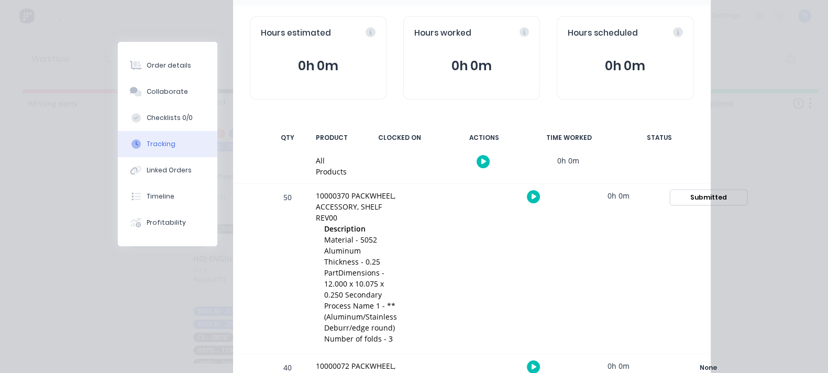
click at [726, 192] on div "Submitted" at bounding box center [708, 198] width 75 height 14
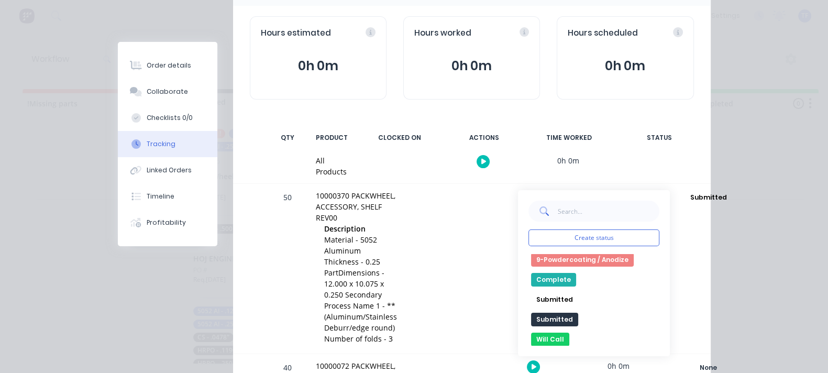
click at [578, 313] on button "Submitted" at bounding box center [554, 320] width 47 height 14
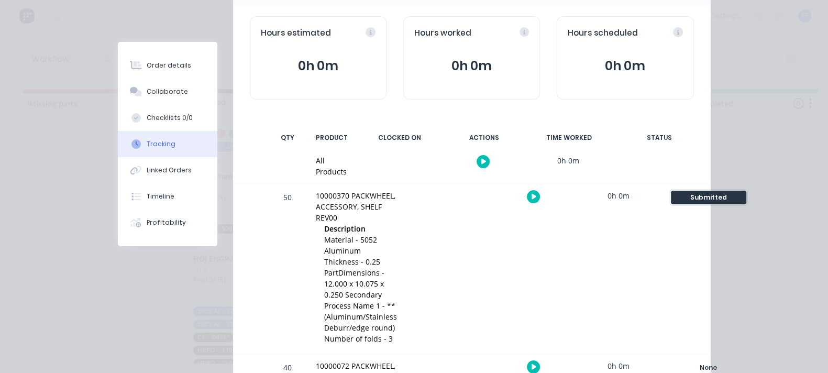
click at [735, 193] on div "Submitted" at bounding box center [708, 198] width 75 height 14
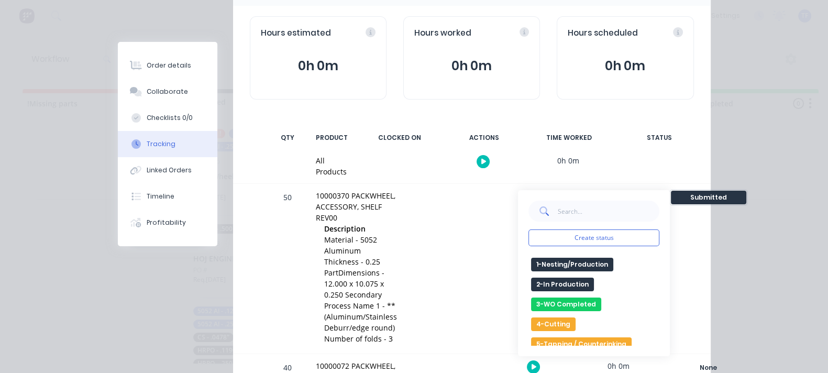
scroll to position [65, 0]
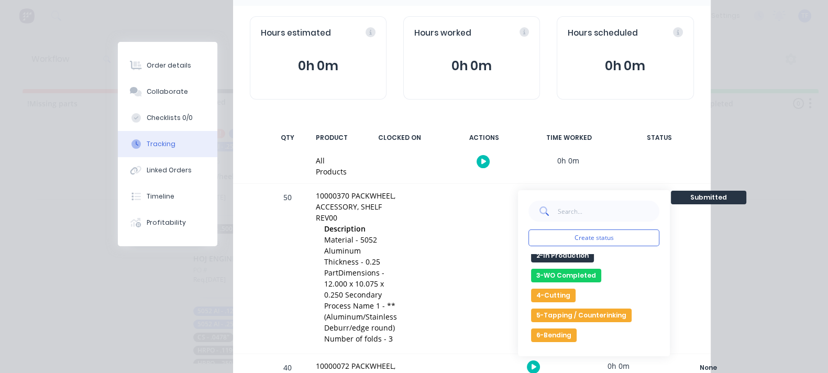
click at [575, 289] on button "4-Cutting" at bounding box center [553, 296] width 45 height 14
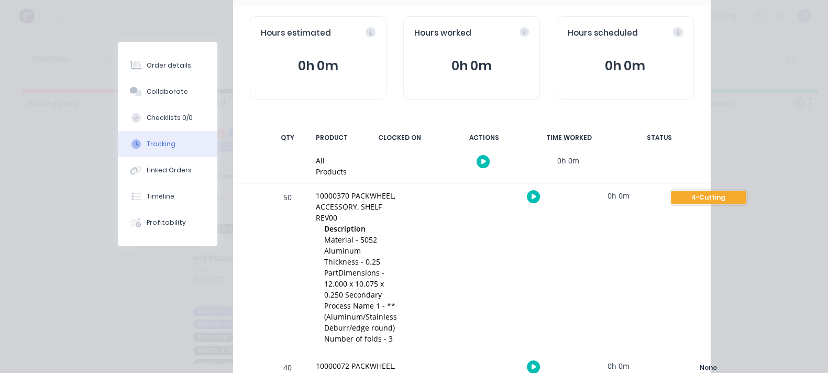
click at [746, 192] on div "4-Cutting" at bounding box center [708, 198] width 75 height 14
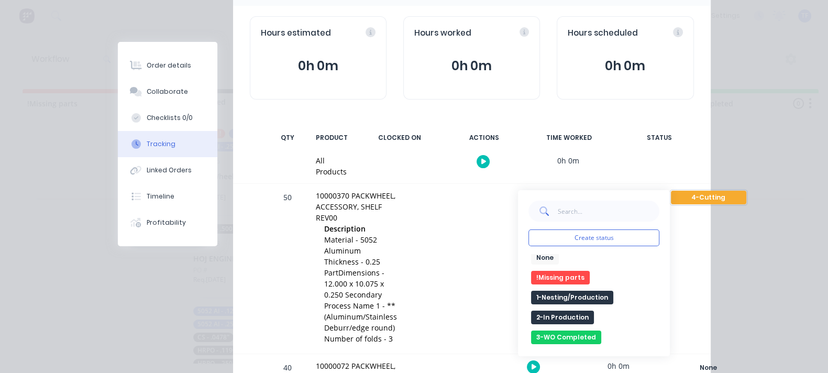
scroll to position [0, 0]
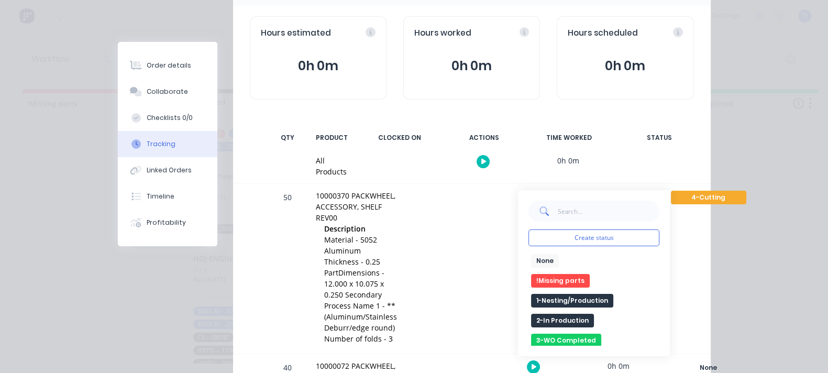
click at [559, 254] on button "None" at bounding box center [545, 261] width 28 height 14
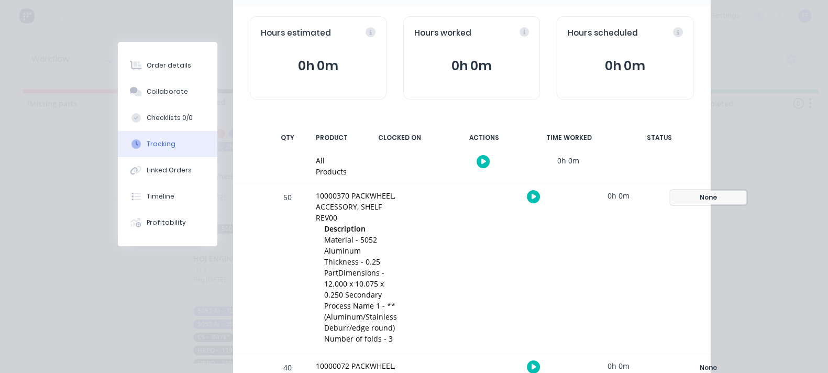
click at [732, 191] on div "None" at bounding box center [708, 198] width 75 height 14
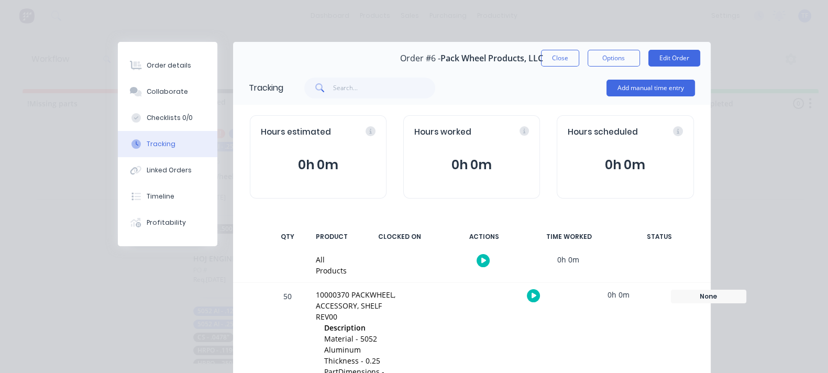
click at [711, 232] on div "QTY PRODUCT CLOCKED ON ACTIONS TIME WORKED STATUS" at bounding box center [472, 237] width 478 height 22
click at [579, 64] on button "Close" at bounding box center [560, 58] width 38 height 17
